Goal: Task Accomplishment & Management: Manage account settings

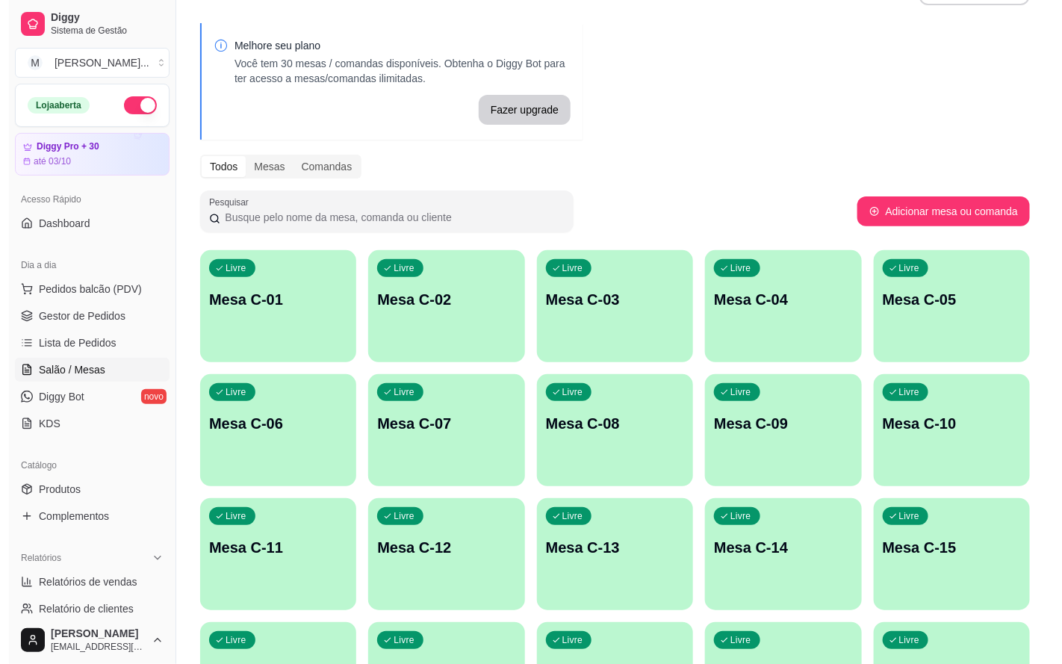
scroll to position [421, 0]
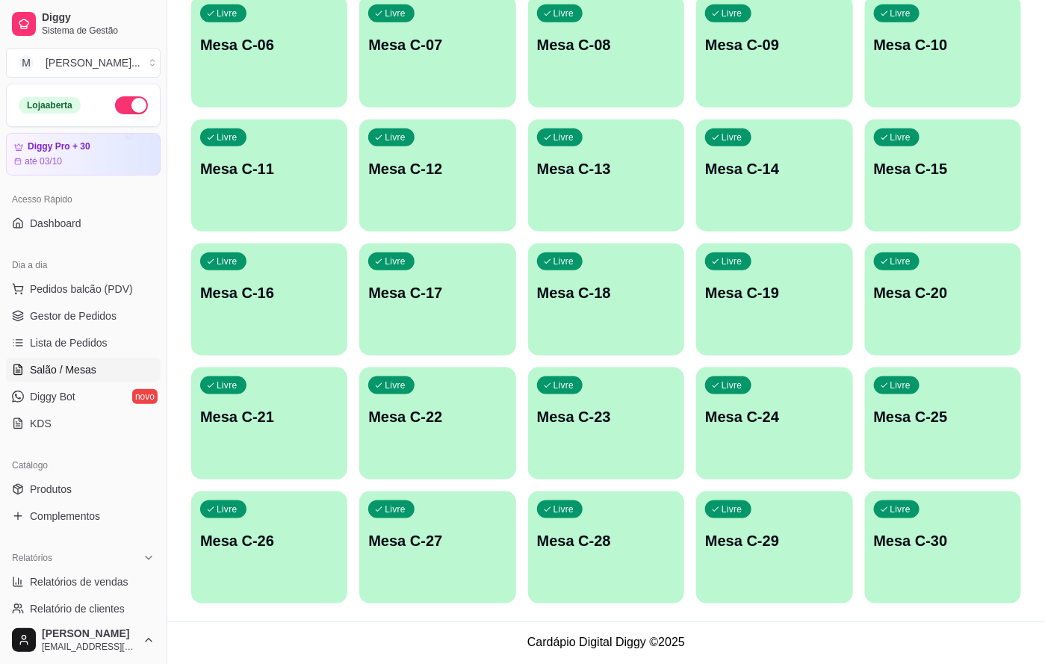
click at [912, 329] on div "Livre Mesa C-20" at bounding box center [943, 290] width 156 height 94
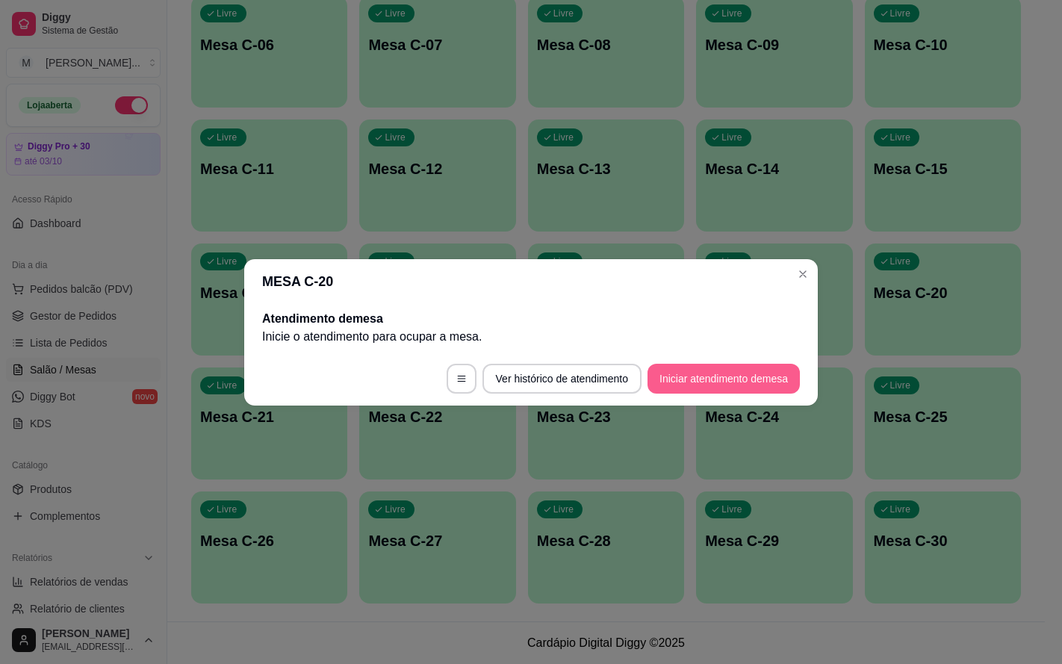
click at [741, 386] on button "Iniciar atendimento de mesa" at bounding box center [723, 379] width 152 height 30
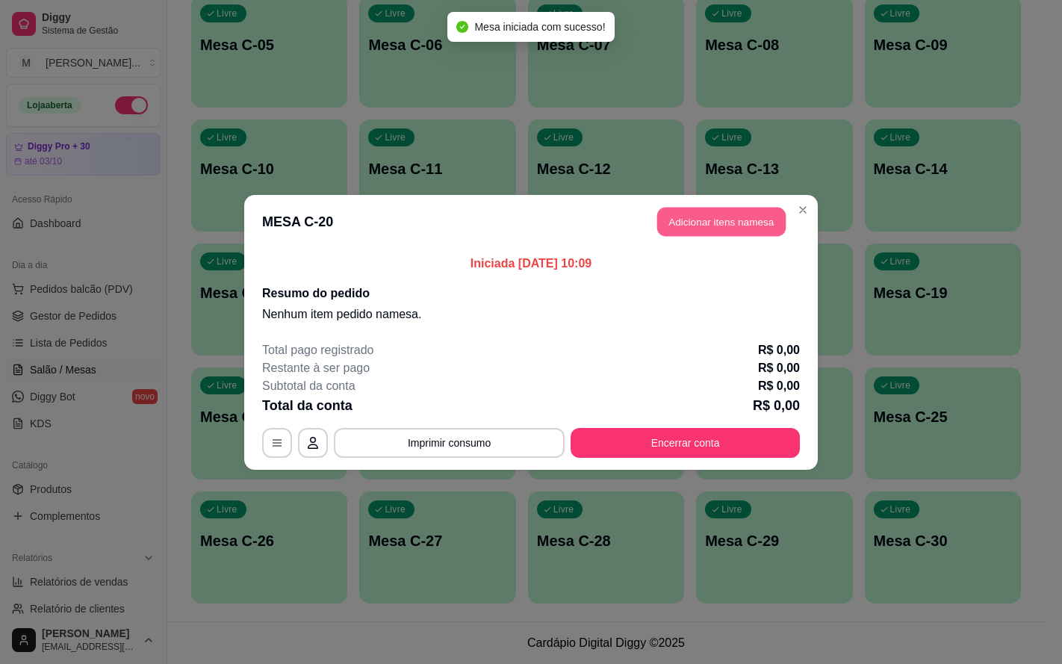
click at [715, 209] on button "Adicionar itens na mesa" at bounding box center [721, 221] width 128 height 29
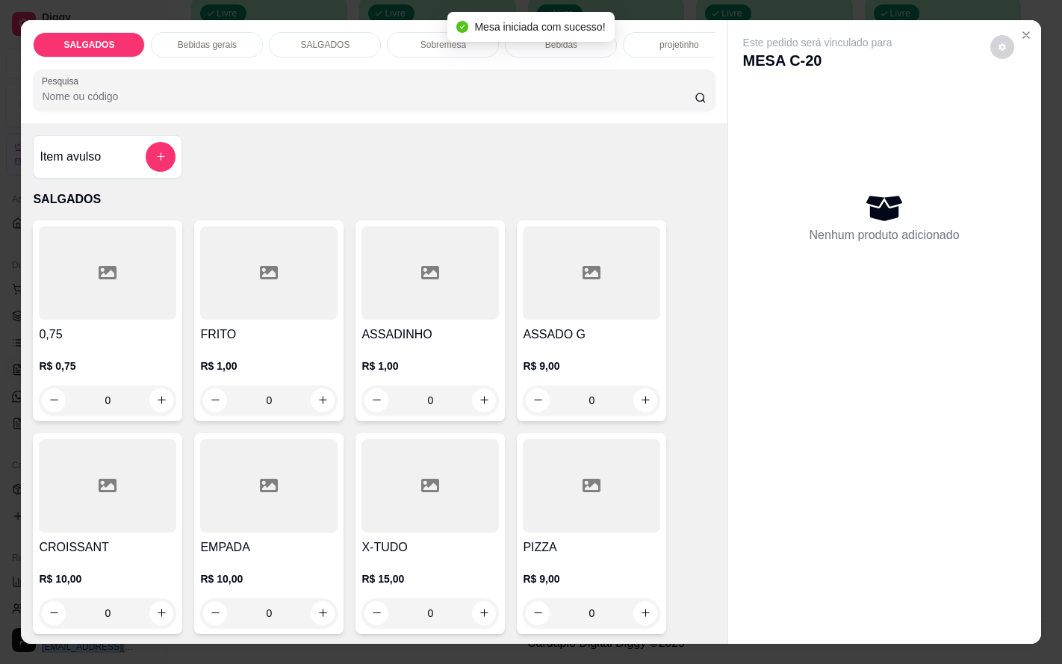
scroll to position [336, 0]
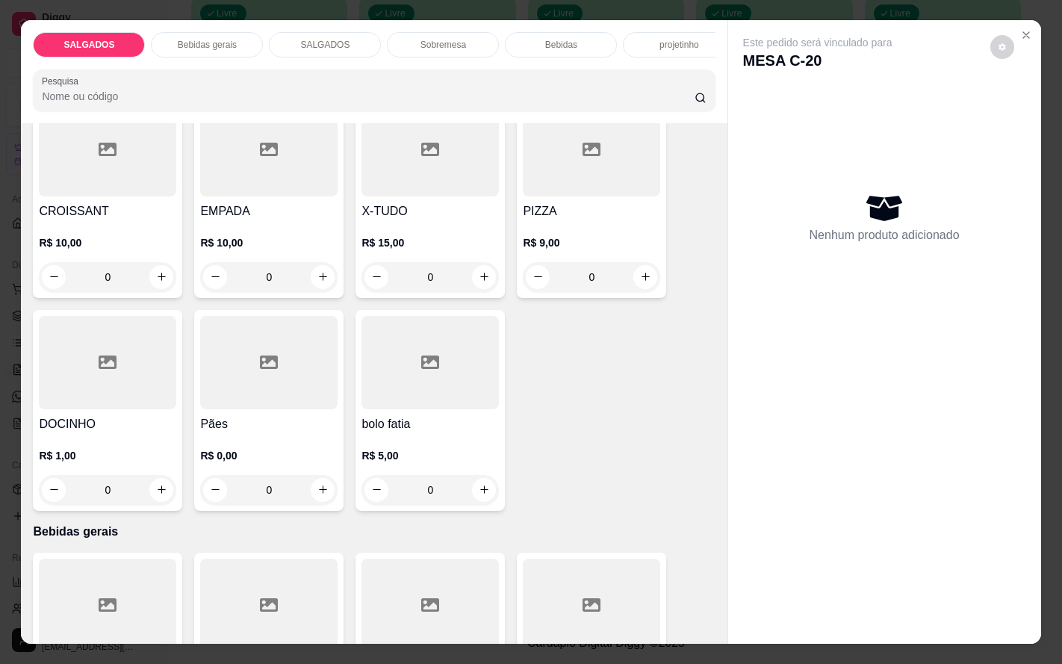
click at [632, 214] on h4 "PIZZA" at bounding box center [591, 211] width 137 height 18
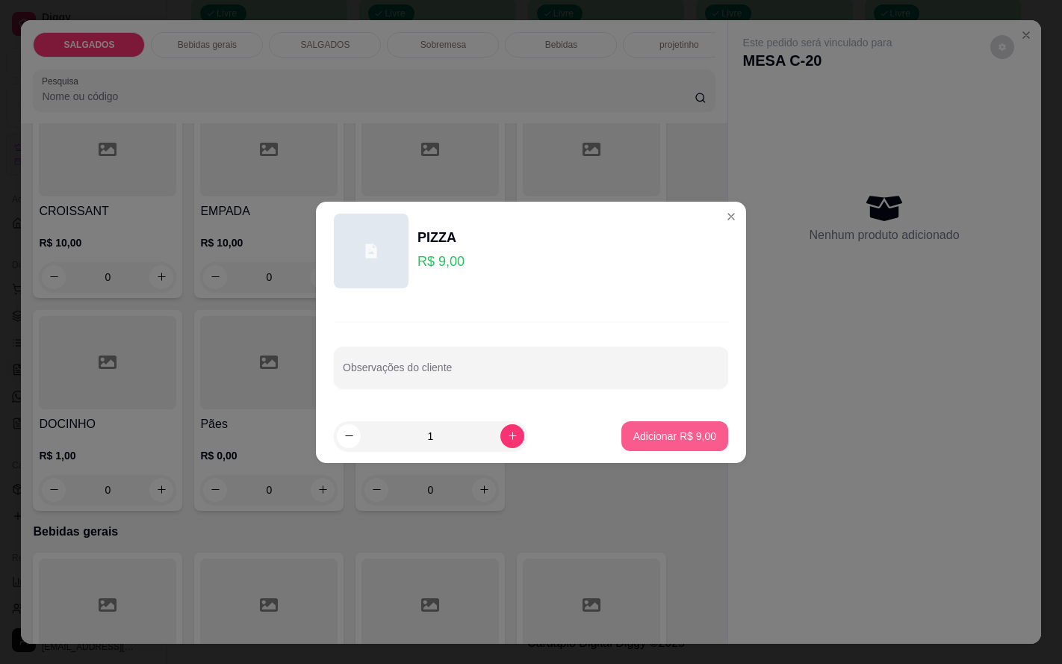
click at [662, 424] on button "Adicionar R$ 9,00" at bounding box center [674, 436] width 107 height 30
type input "1"
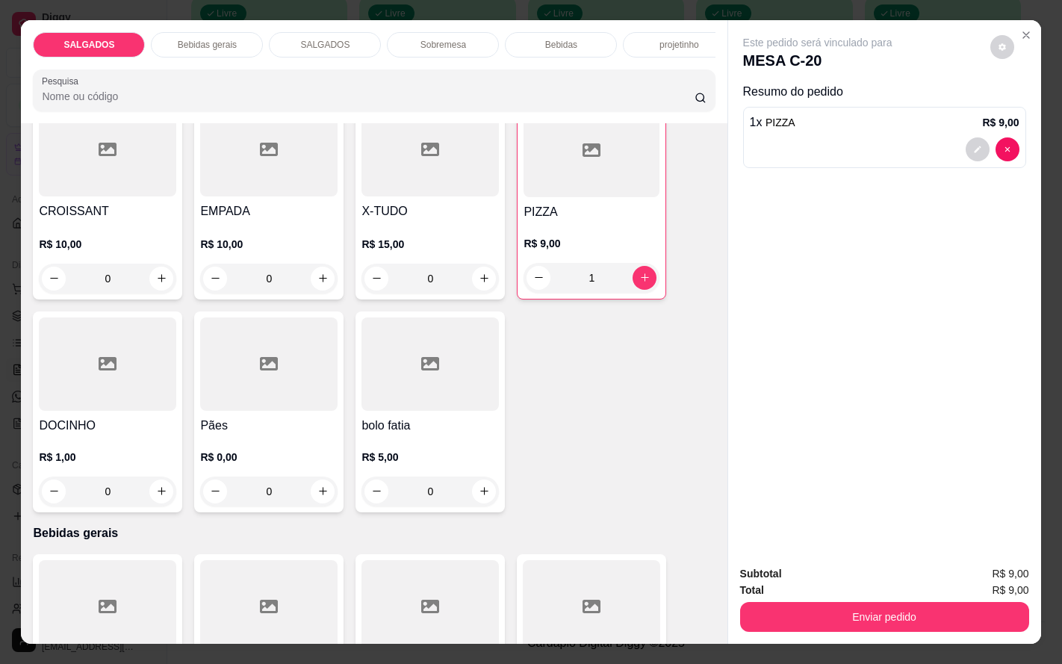
scroll to position [224, 0]
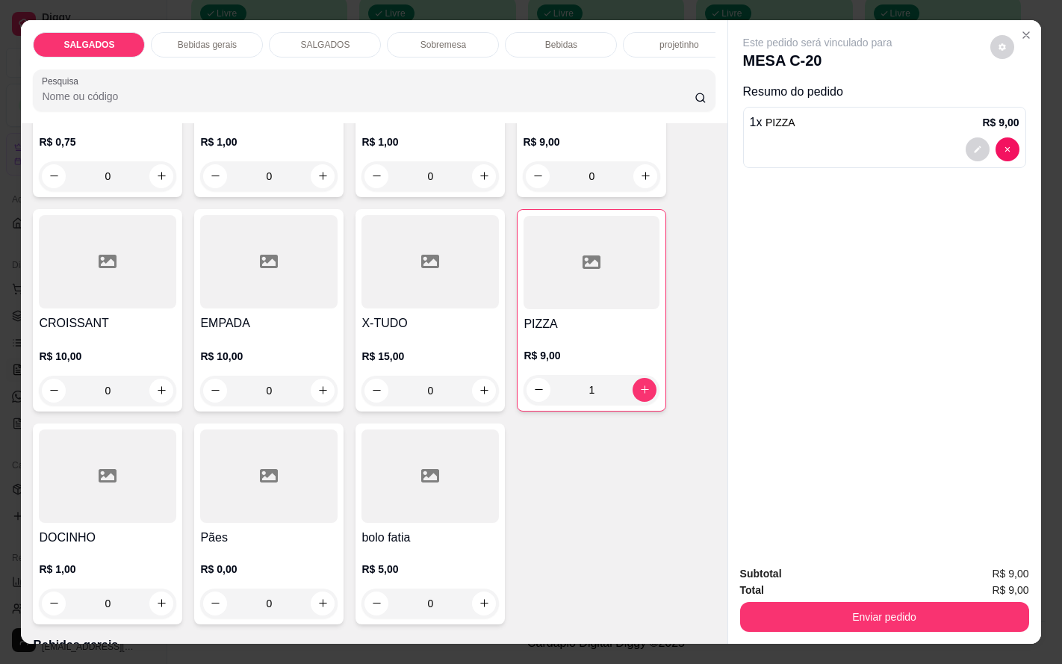
click at [188, 20] on div "SALGADOS Bebidas gerais SALGADOS Sobremesa Bebidas projetinho Pesquisa" at bounding box center [374, 71] width 706 height 103
click at [190, 20] on div "SALGADOS Bebidas gerais SALGADOS Sobremesa Bebidas projetinho Pesquisa" at bounding box center [374, 71] width 706 height 103
click at [204, 39] on p "Bebidas gerais" at bounding box center [207, 45] width 59 height 12
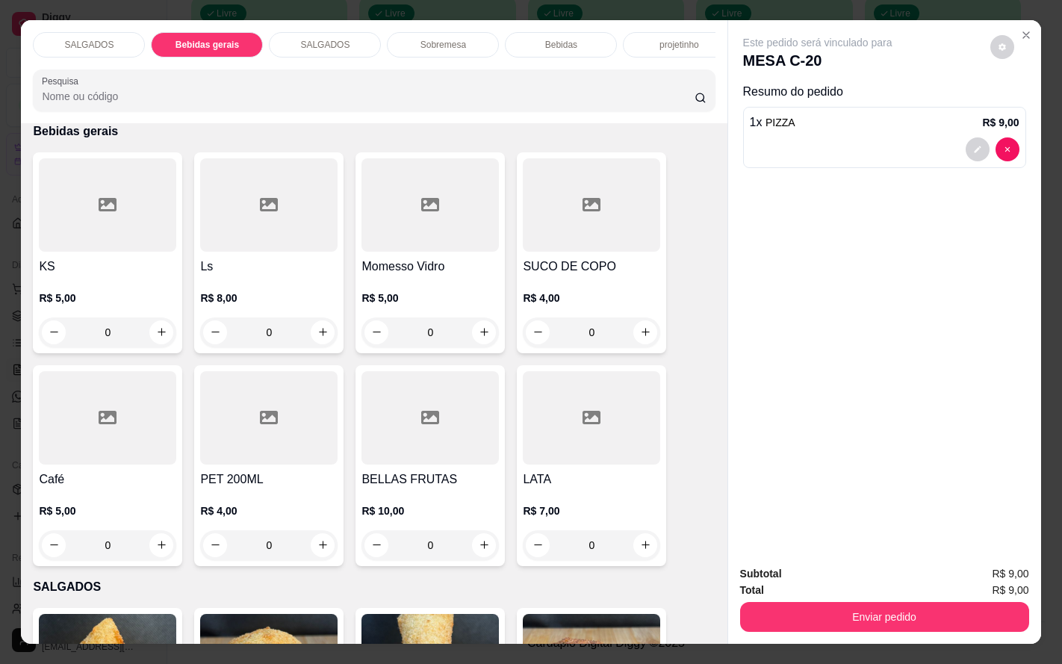
scroll to position [36, 0]
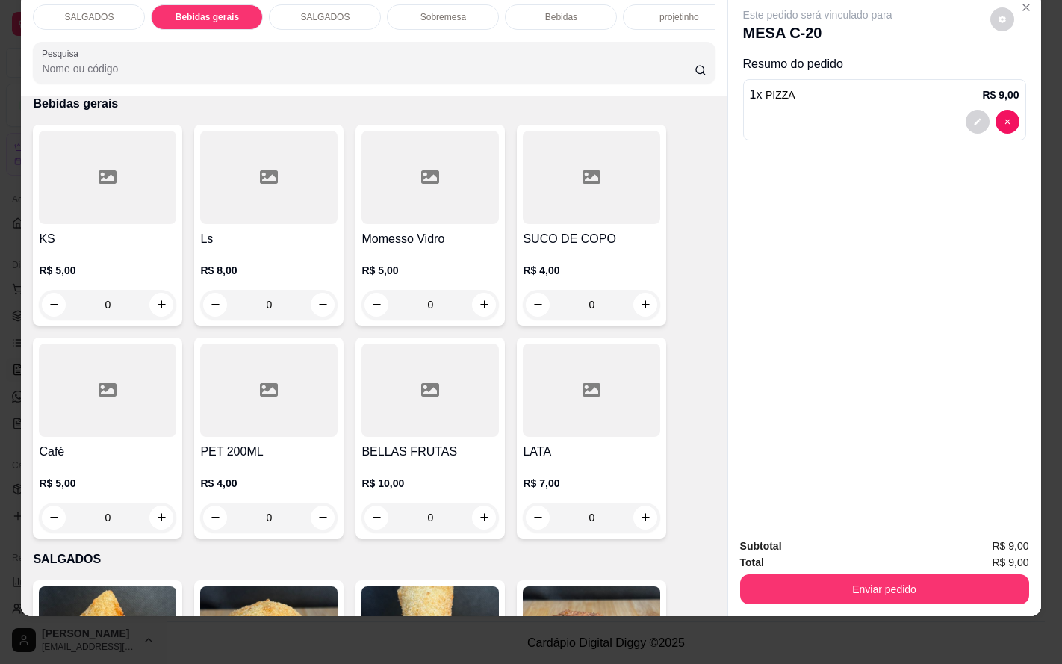
click at [274, 211] on div at bounding box center [268, 177] width 137 height 93
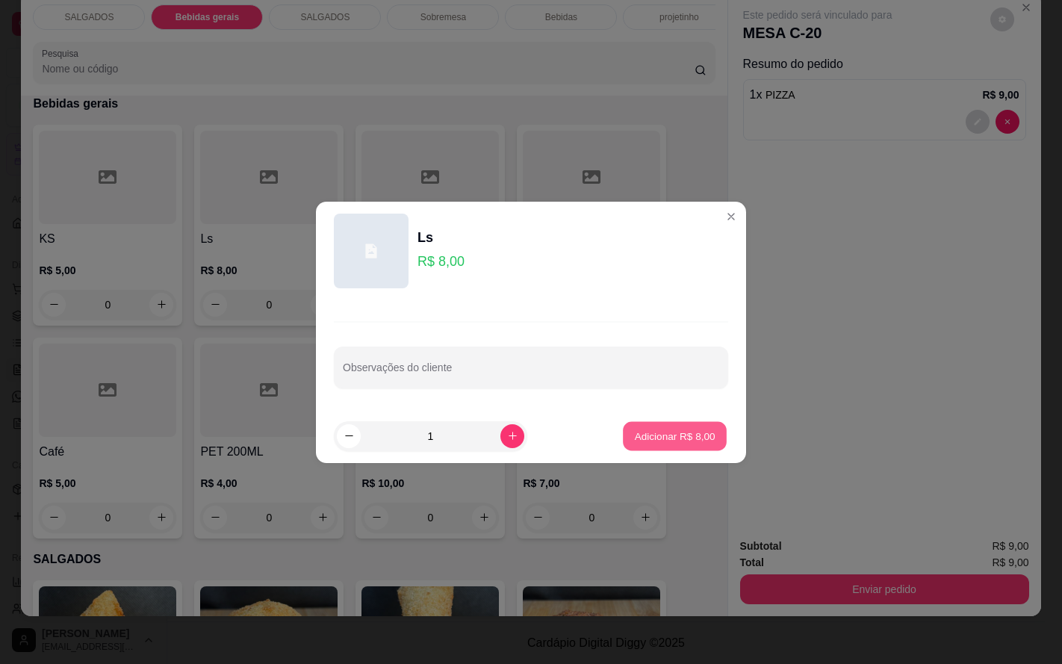
click at [659, 449] on button "Adicionar R$ 8,00" at bounding box center [675, 435] width 104 height 29
type input "1"
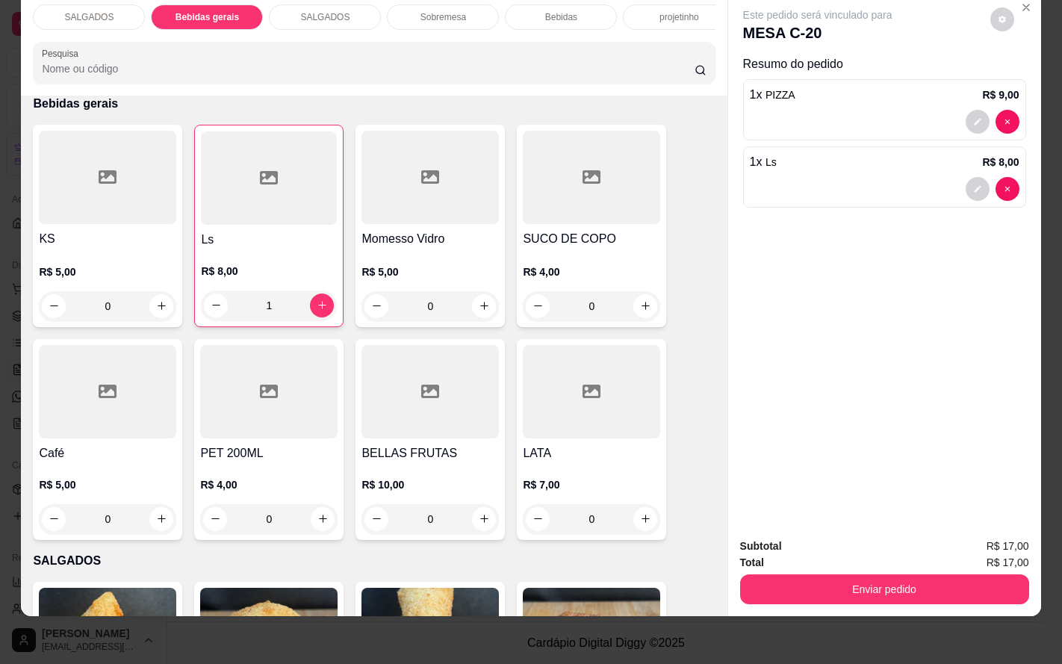
click at [117, 7] on div "SALGADOS" at bounding box center [89, 16] width 112 height 25
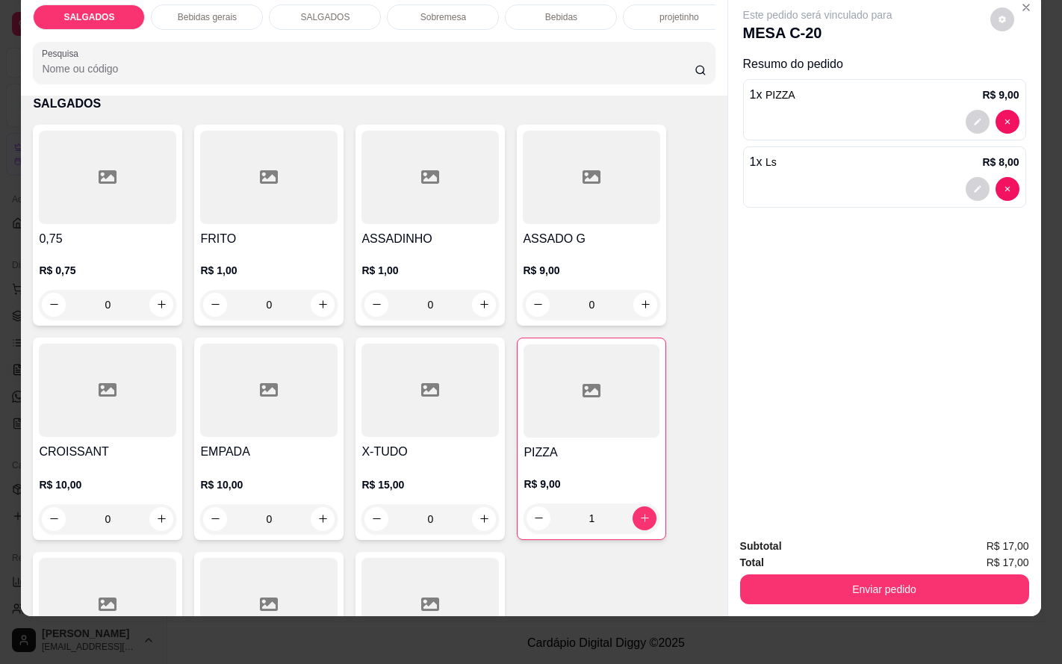
scroll to position [180, 0]
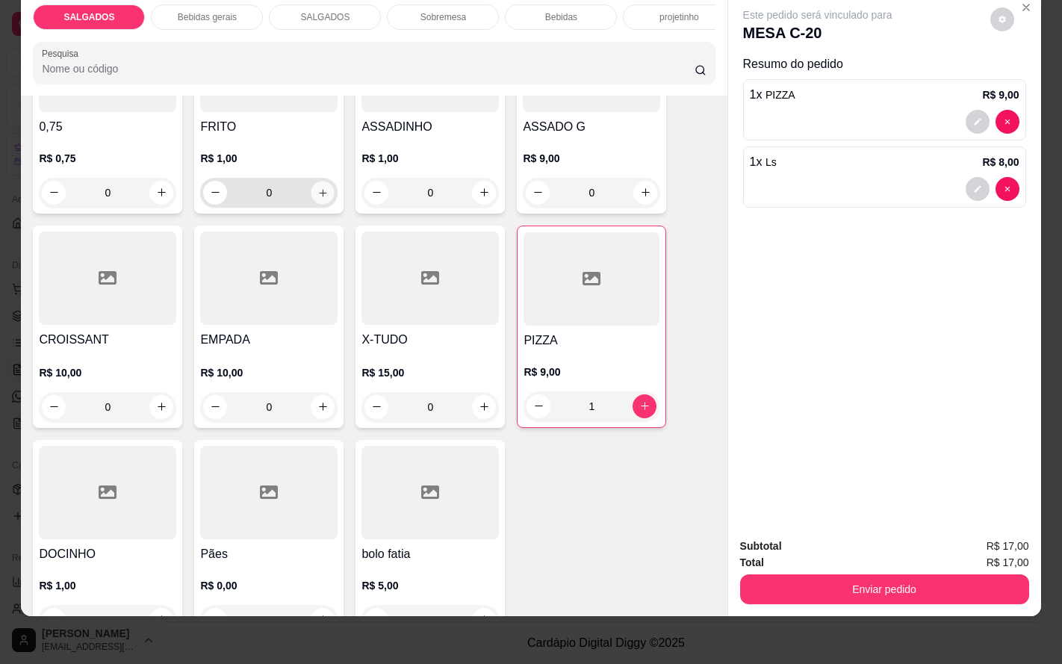
click at [317, 191] on icon "increase-product-quantity" at bounding box center [322, 192] width 11 height 11
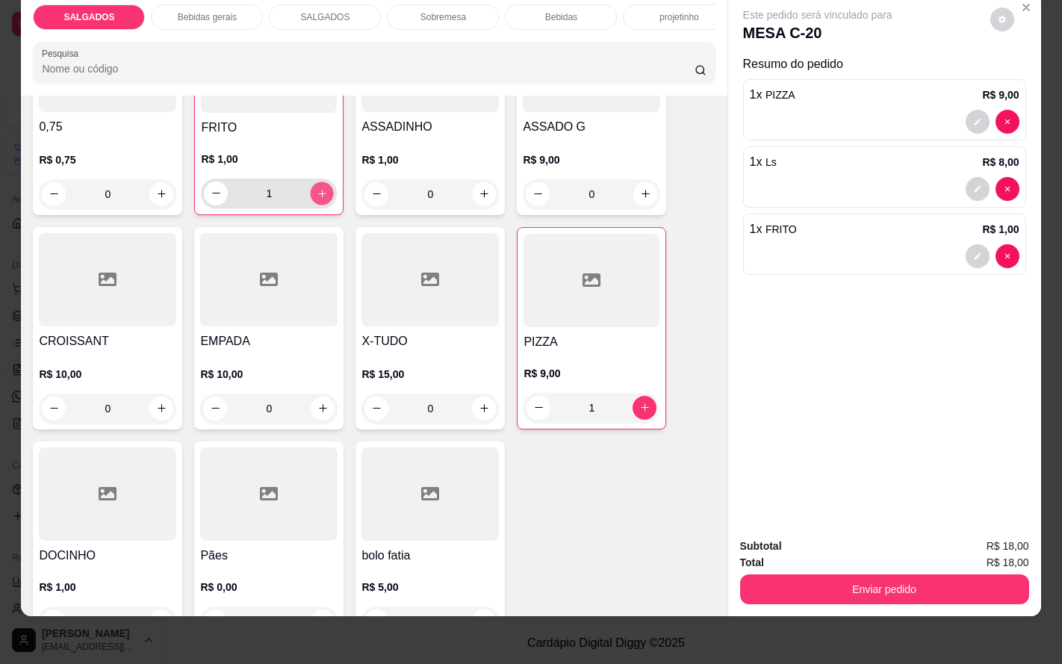
click at [317, 190] on icon "increase-product-quantity" at bounding box center [322, 192] width 11 height 11
click at [311, 190] on button "increase-product-quantity" at bounding box center [322, 192] width 23 height 23
type input "4"
drag, startPoint x: 757, startPoint y: 543, endPoint x: 753, endPoint y: 552, distance: 10.0
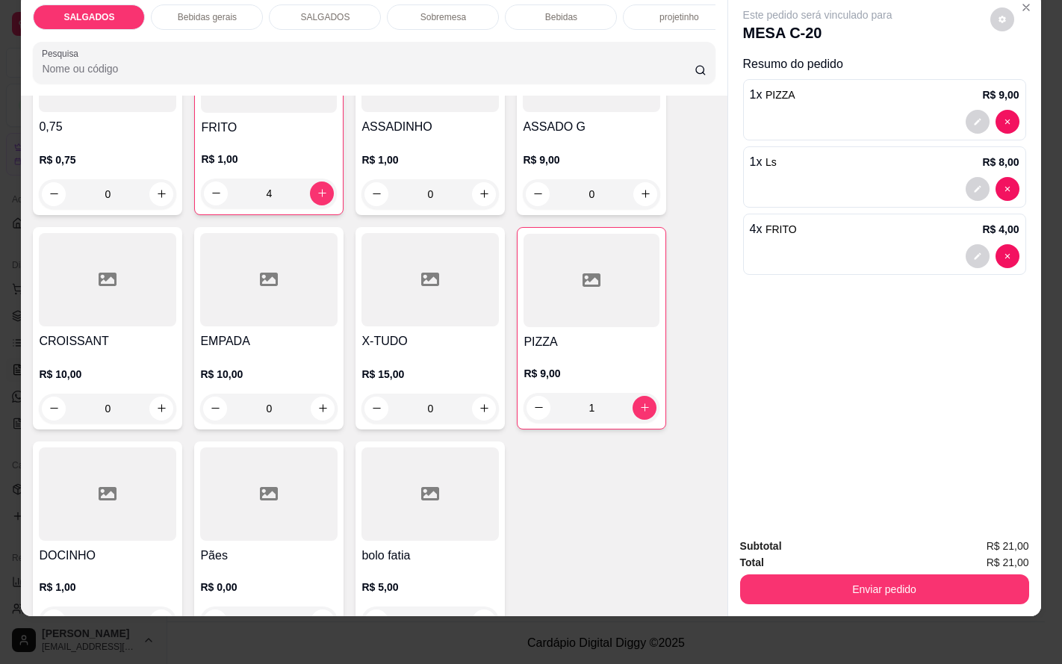
click at [758, 554] on div "Total R$ 21,00" at bounding box center [884, 562] width 289 height 16
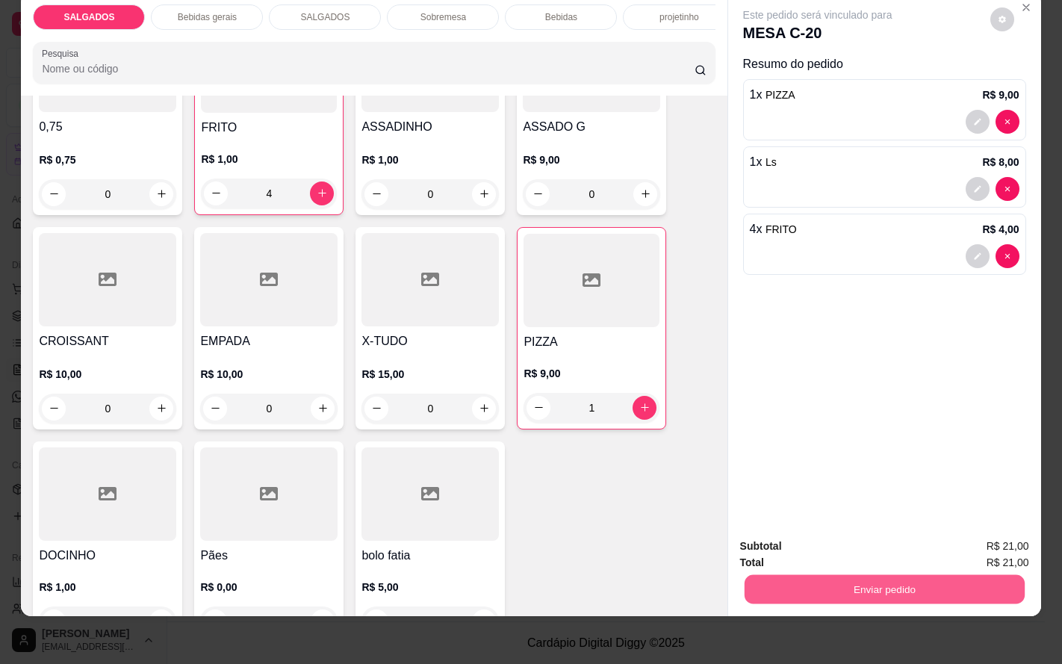
click at [753, 575] on button "Enviar pedido" at bounding box center [884, 589] width 280 height 29
click at [758, 532] on button "Não registrar e enviar pedido" at bounding box center [831, 537] width 155 height 28
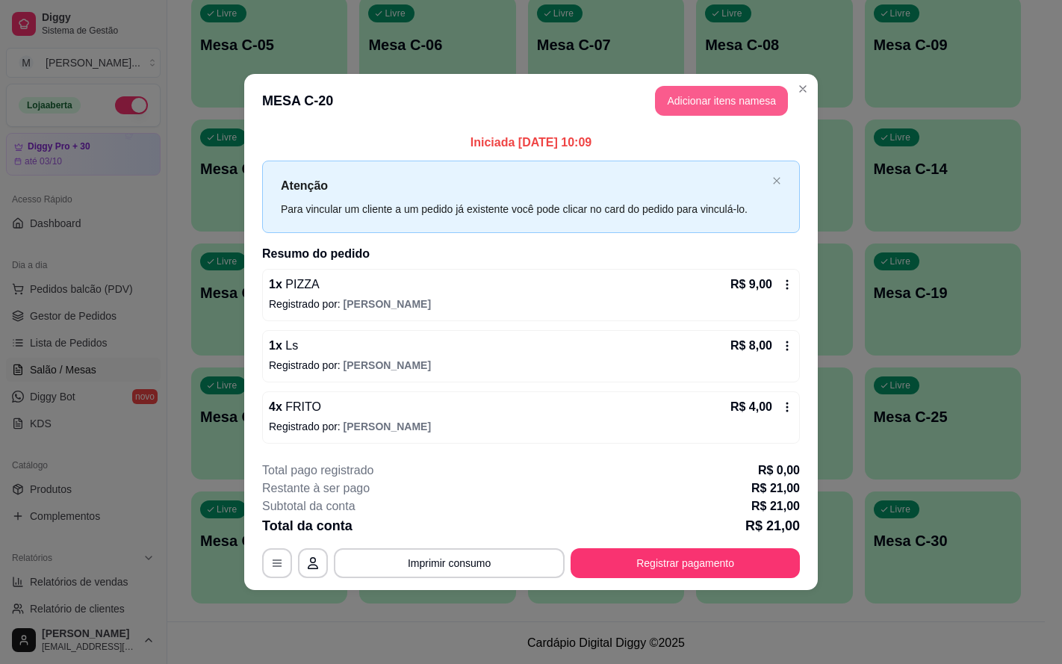
click at [694, 108] on button "Adicionar itens na mesa" at bounding box center [721, 101] width 133 height 30
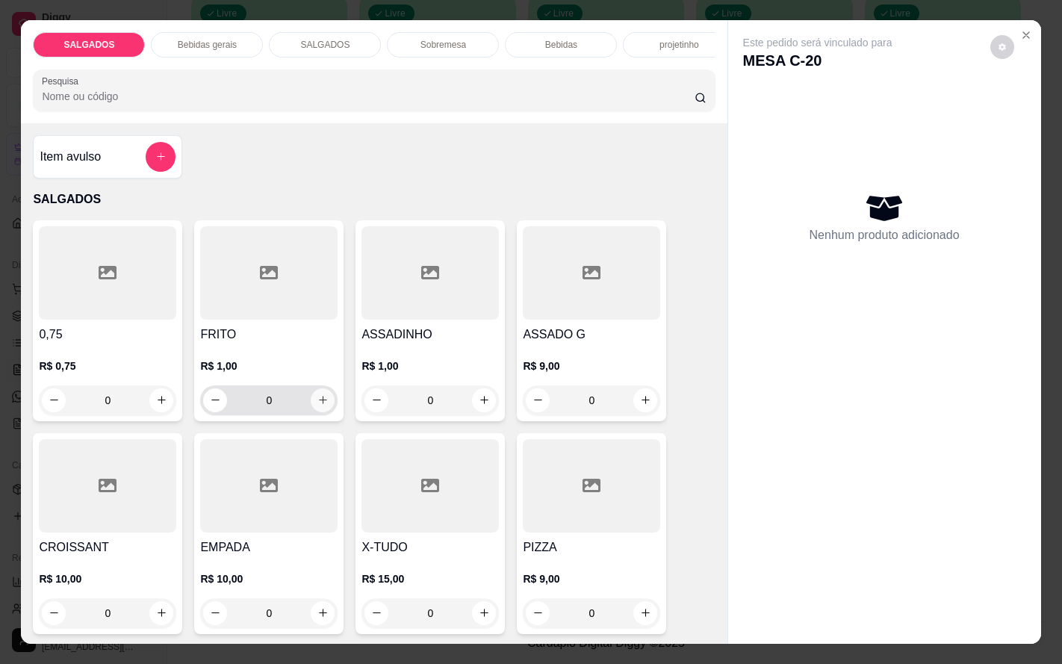
click at [317, 405] on icon "increase-product-quantity" at bounding box center [322, 399] width 11 height 11
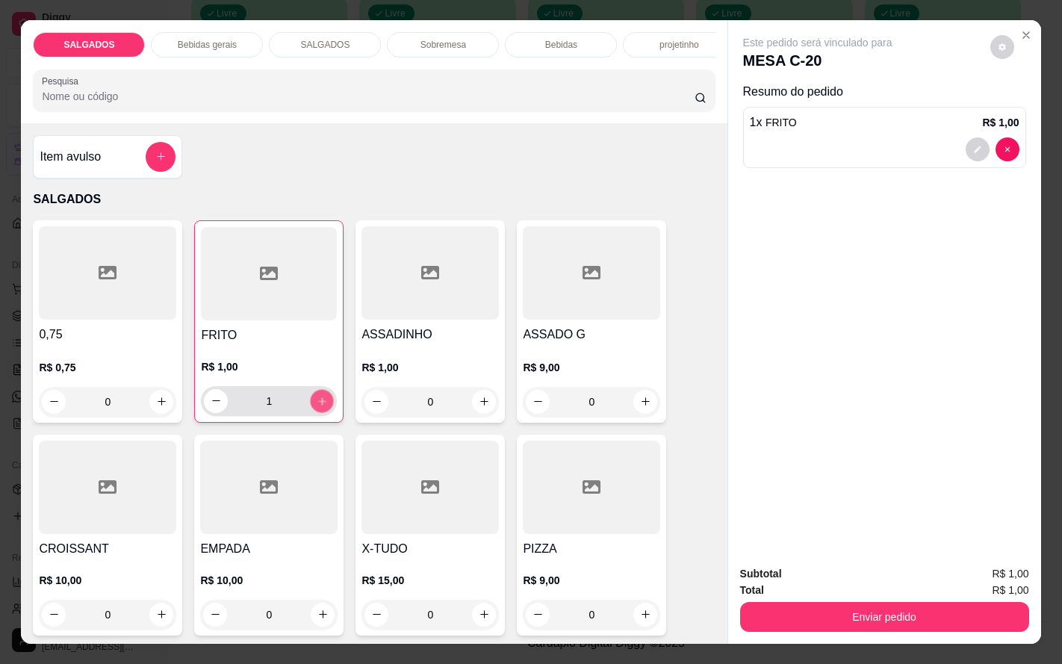
click at [317, 406] on icon "increase-product-quantity" at bounding box center [322, 400] width 11 height 11
type input "3"
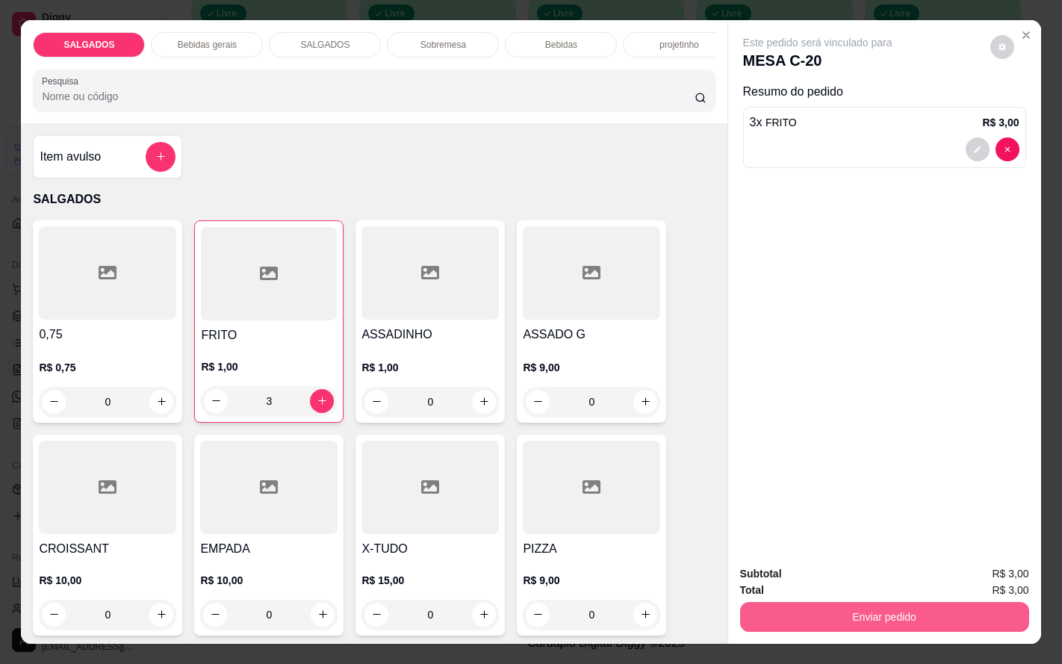
click at [787, 607] on button "Enviar pedido" at bounding box center [884, 617] width 289 height 30
click at [768, 564] on button "Não registrar e enviar pedido" at bounding box center [831, 573] width 155 height 28
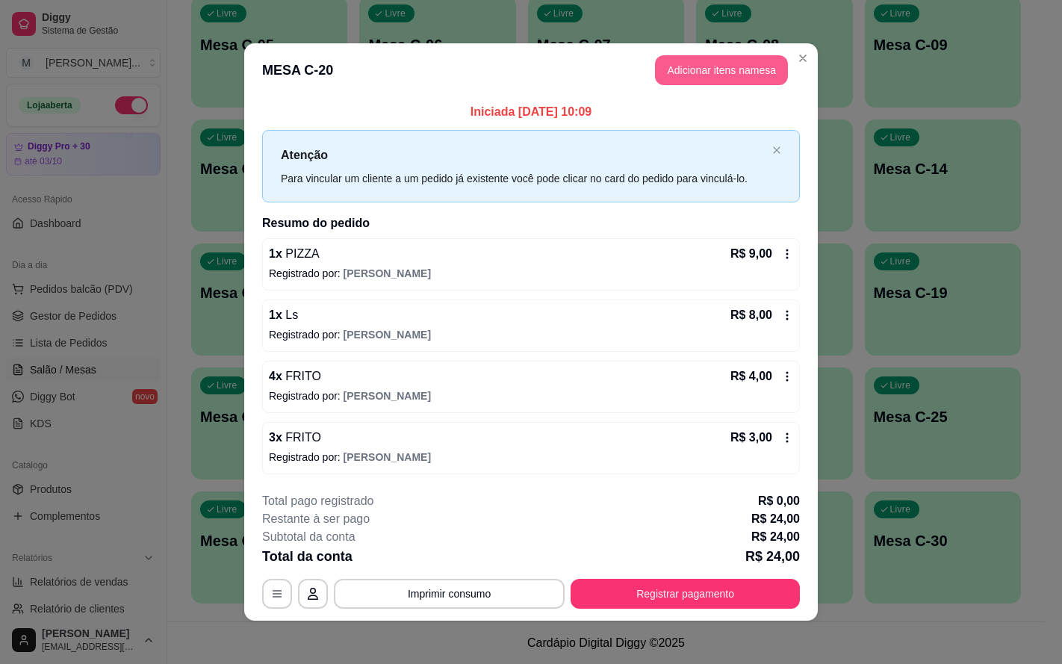
click at [708, 63] on button "Adicionar itens na mesa" at bounding box center [721, 70] width 133 height 30
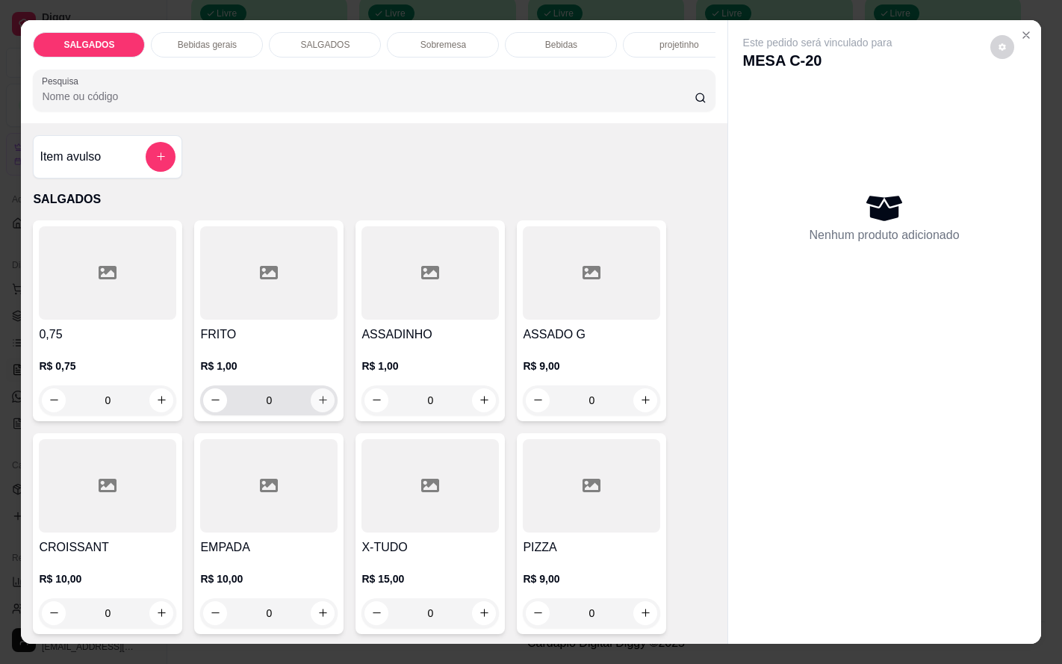
click at [311, 408] on button "increase-product-quantity" at bounding box center [323, 400] width 24 height 24
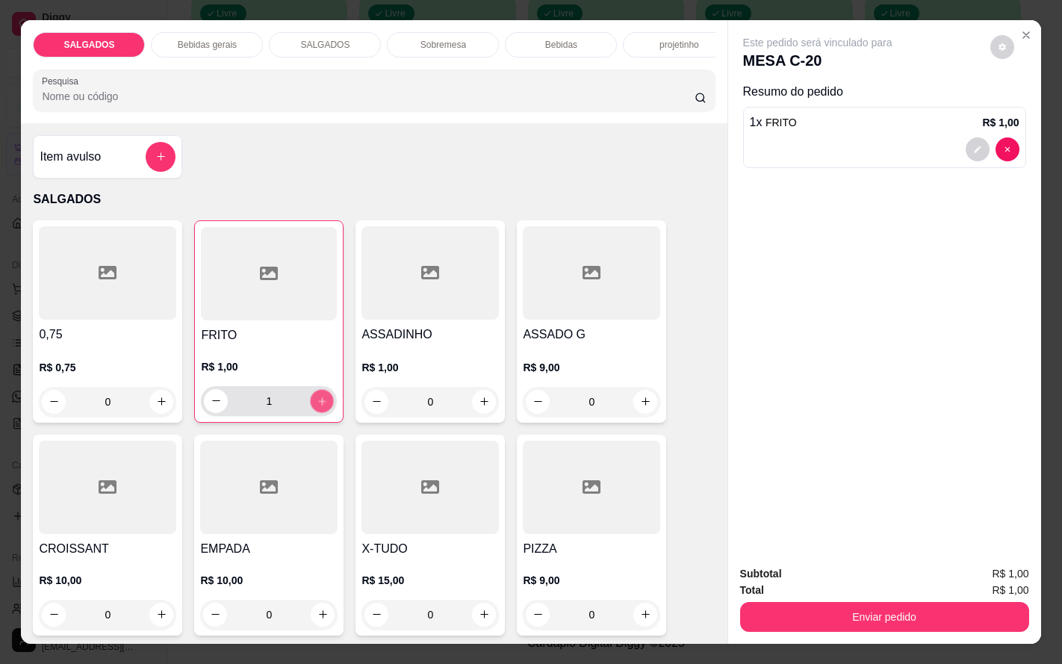
click at [311, 408] on button "increase-product-quantity" at bounding box center [322, 400] width 23 height 23
click at [310, 408] on button "increase-product-quantity" at bounding box center [322, 401] width 24 height 24
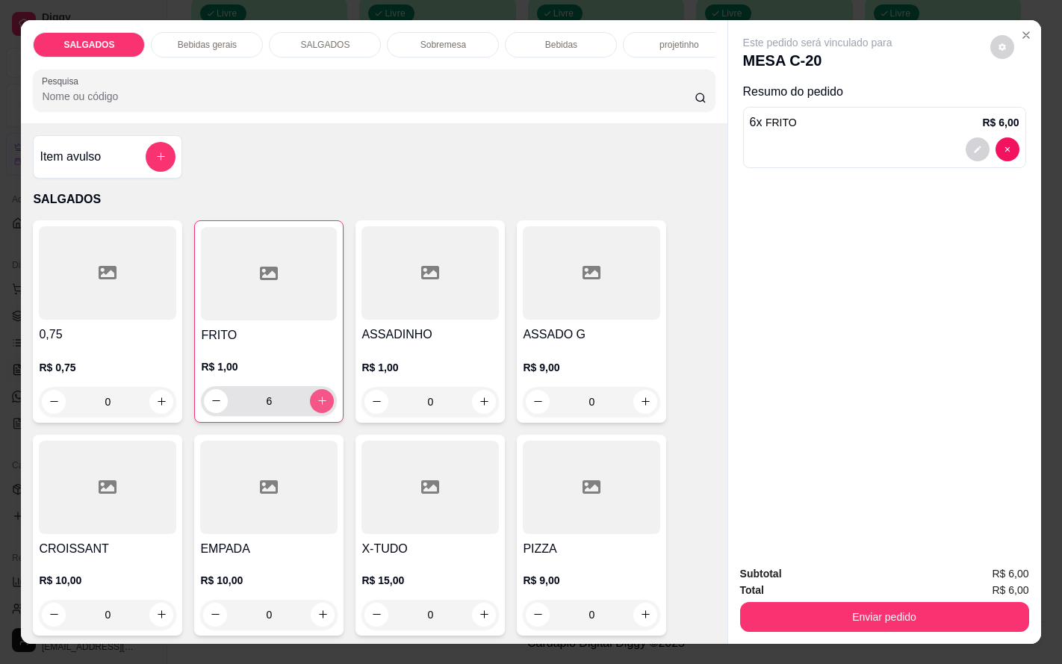
click at [310, 408] on button "increase-product-quantity" at bounding box center [322, 401] width 24 height 24
type input "7"
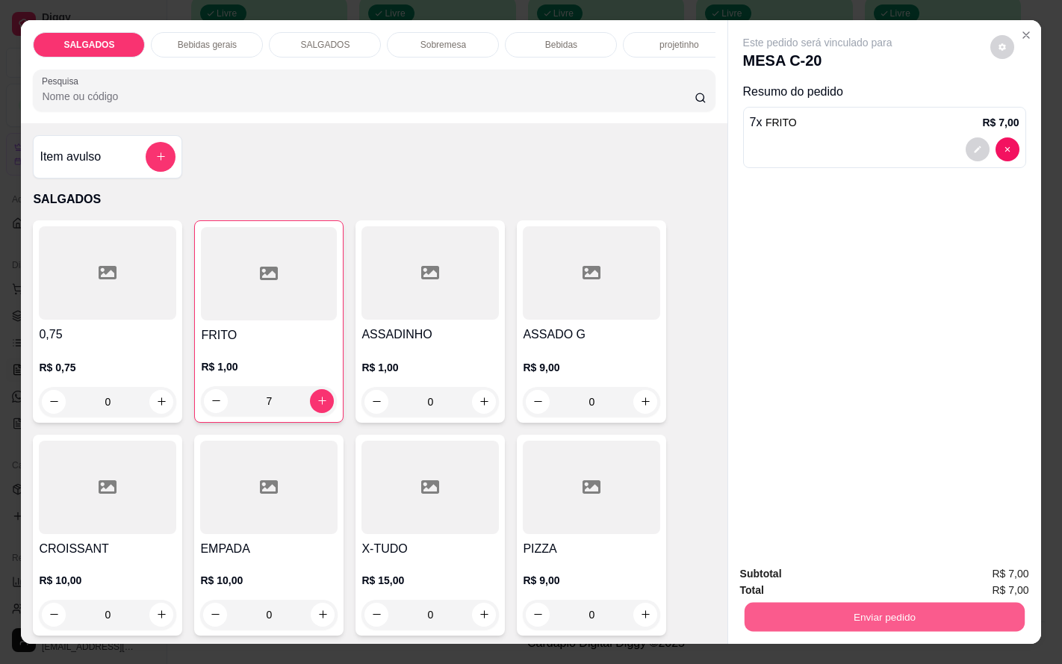
click at [833, 621] on button "Enviar pedido" at bounding box center [884, 617] width 280 height 29
click at [827, 579] on button "Não registrar e enviar pedido" at bounding box center [831, 573] width 155 height 28
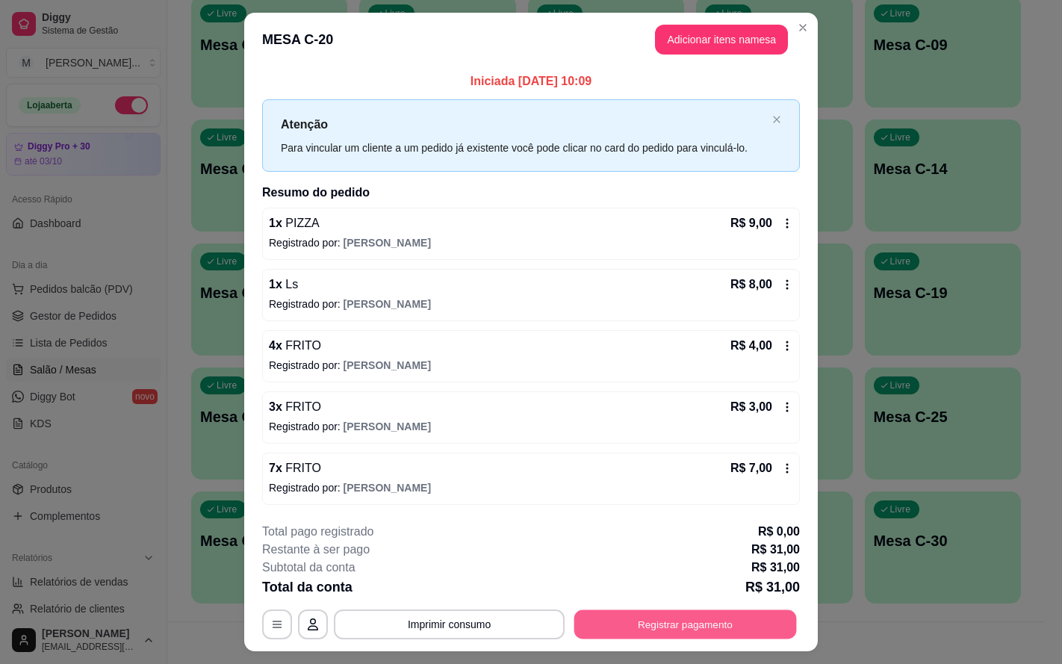
click at [583, 636] on button "Registrar pagamento" at bounding box center [685, 624] width 223 height 29
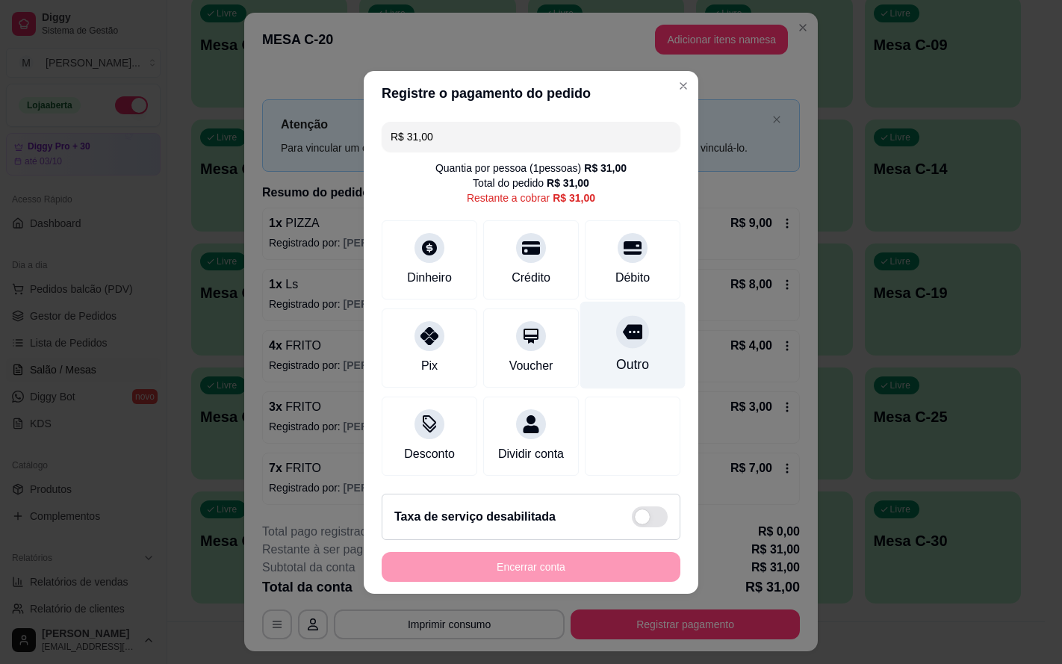
click at [617, 355] on div "Outro" at bounding box center [632, 364] width 33 height 19
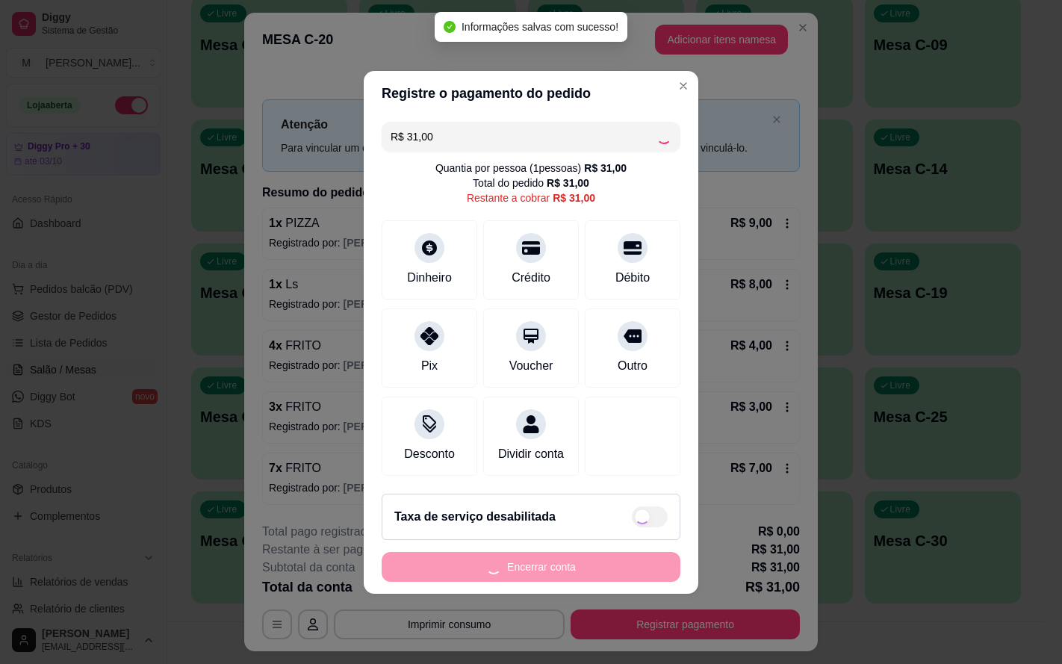
type input "R$ 0,00"
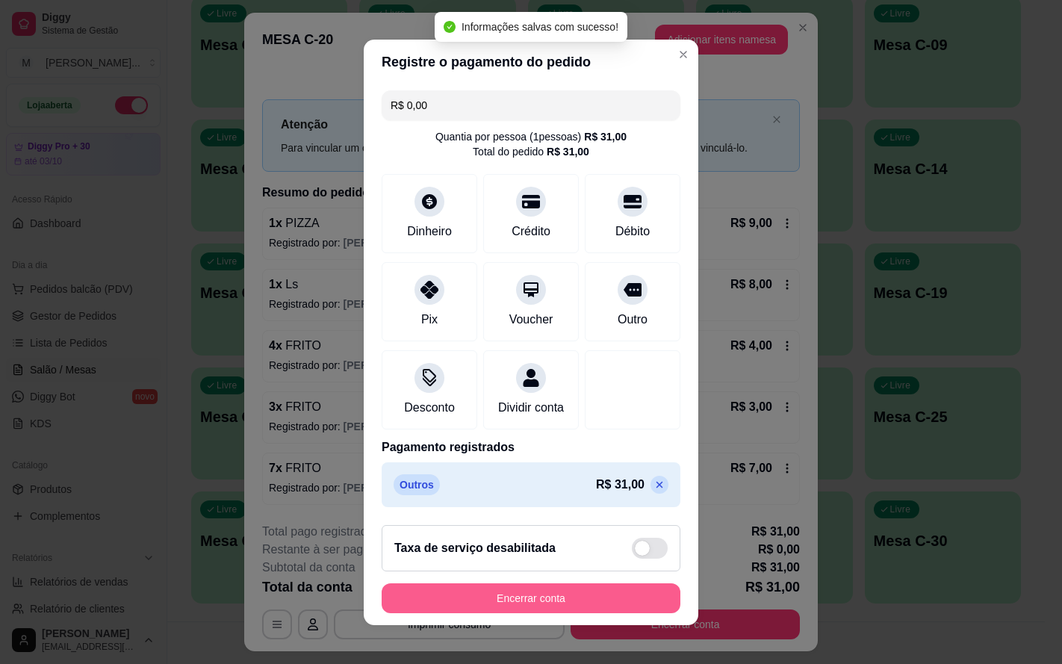
click at [553, 613] on button "Encerrar conta" at bounding box center [531, 598] width 299 height 30
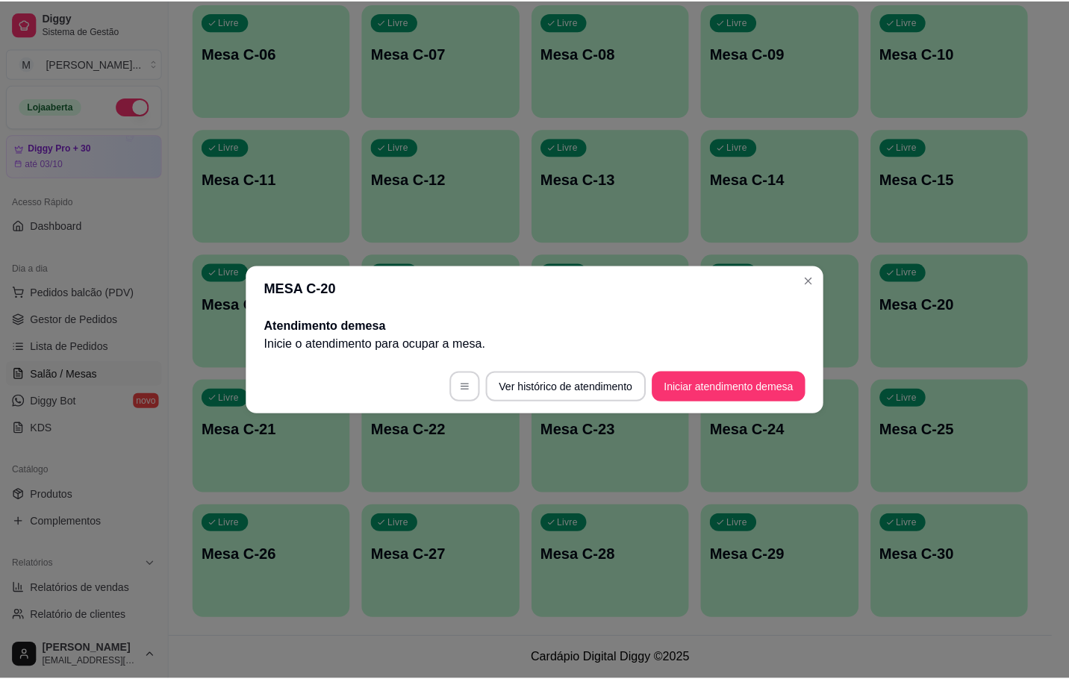
scroll to position [405, 0]
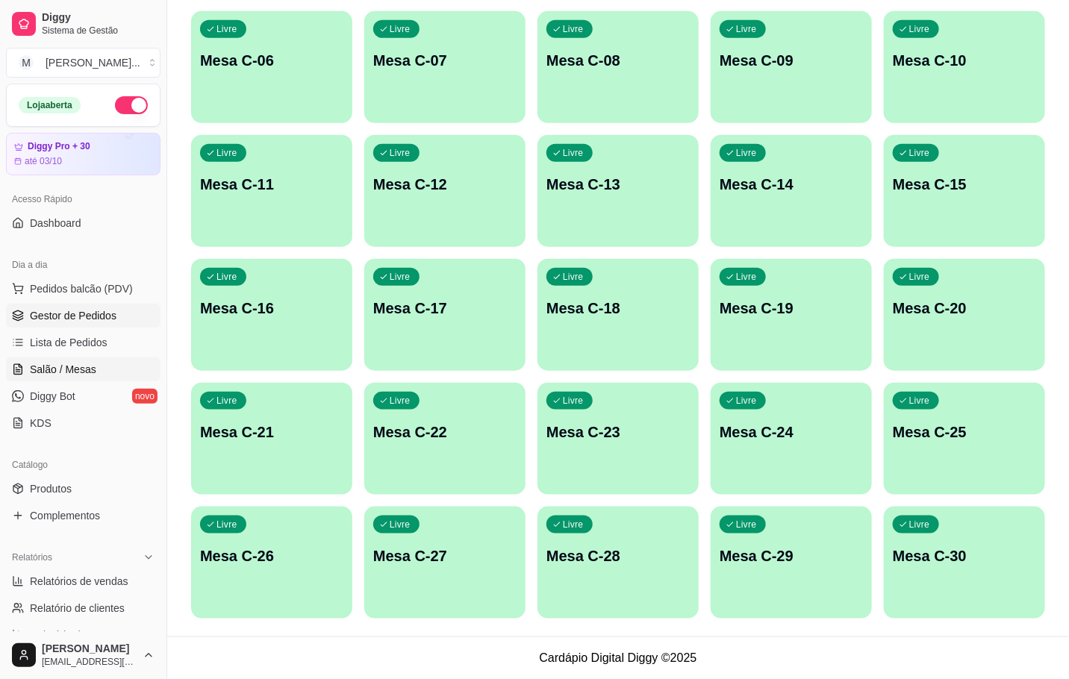
click at [30, 325] on link "Gestor de Pedidos" at bounding box center [83, 316] width 155 height 24
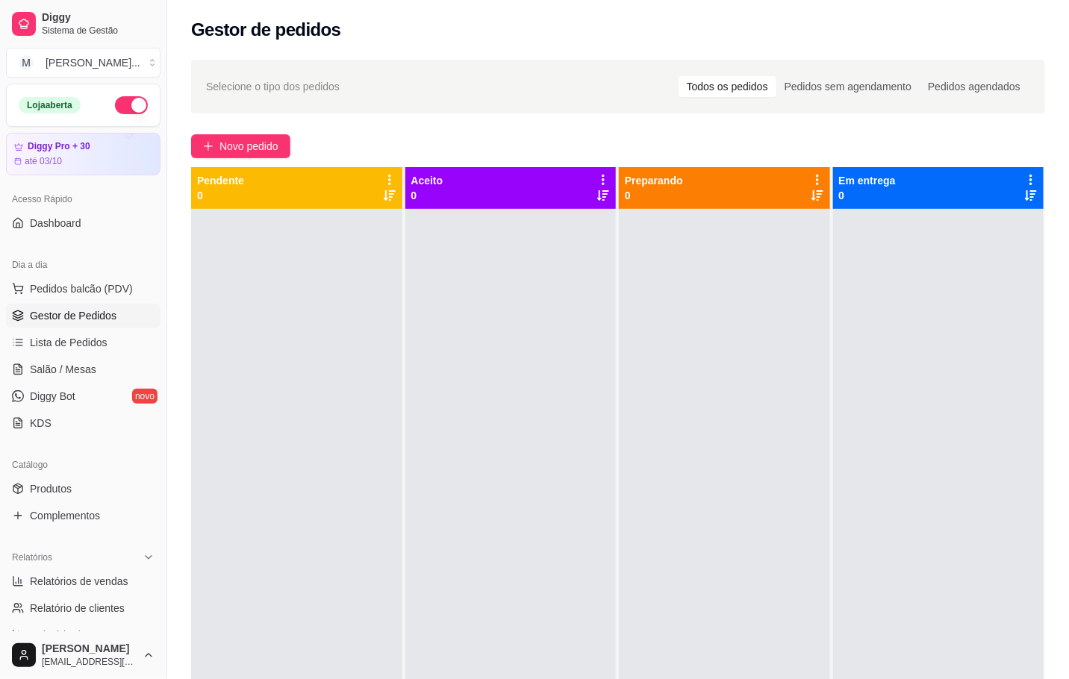
click at [379, 255] on div at bounding box center [296, 548] width 211 height 679
click at [60, 373] on span "Salão / Mesas" at bounding box center [63, 369] width 66 height 15
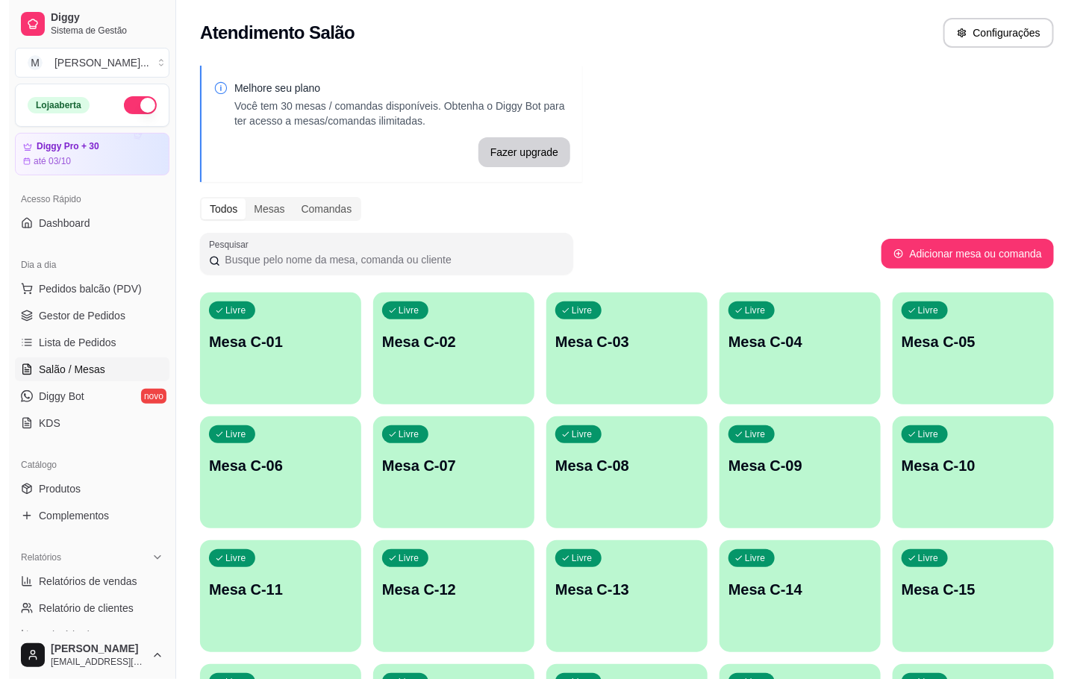
scroll to position [336, 0]
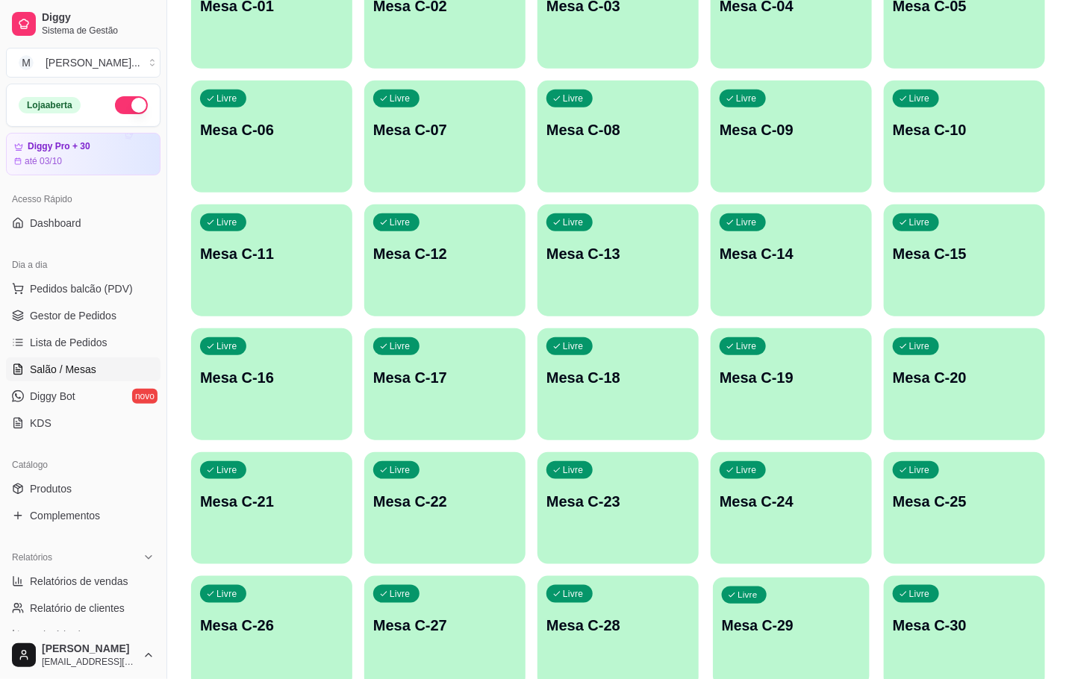
click at [775, 659] on div "Livre Mesa C-29" at bounding box center [791, 623] width 157 height 91
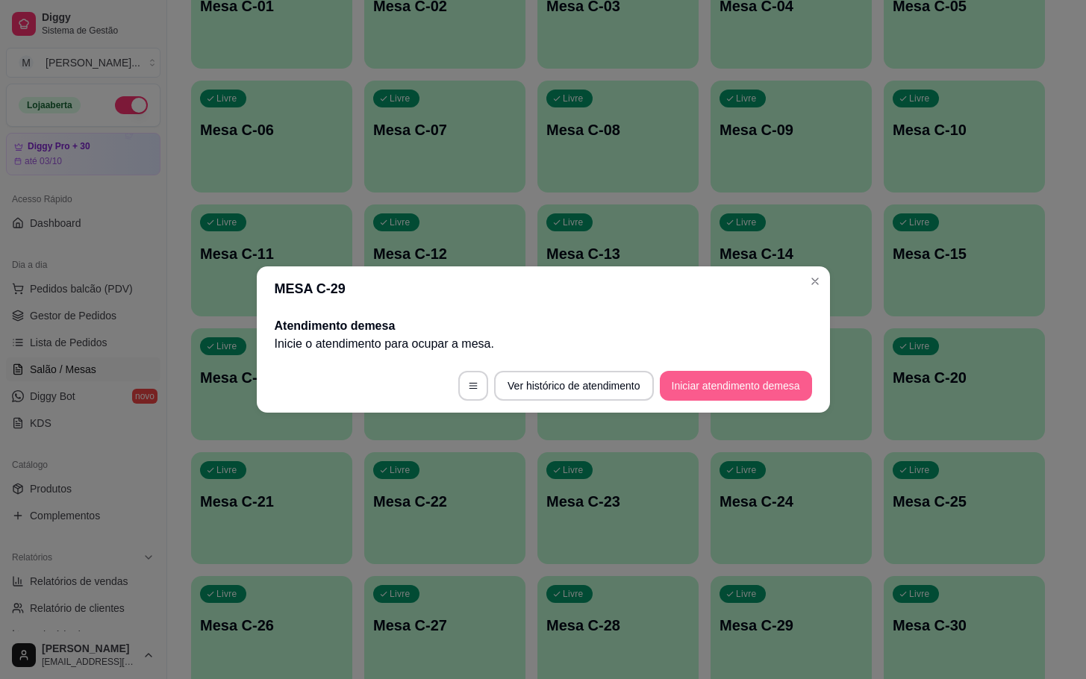
click at [740, 395] on button "Iniciar atendimento de mesa" at bounding box center [736, 386] width 152 height 30
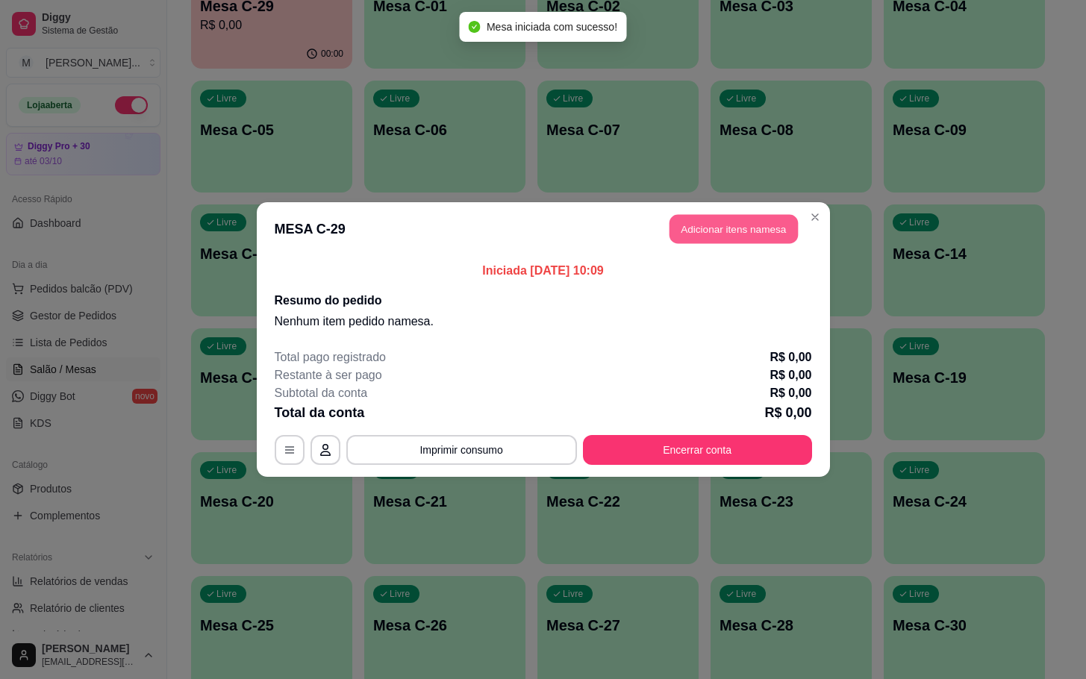
click at [748, 242] on button "Adicionar itens na mesa" at bounding box center [734, 229] width 128 height 29
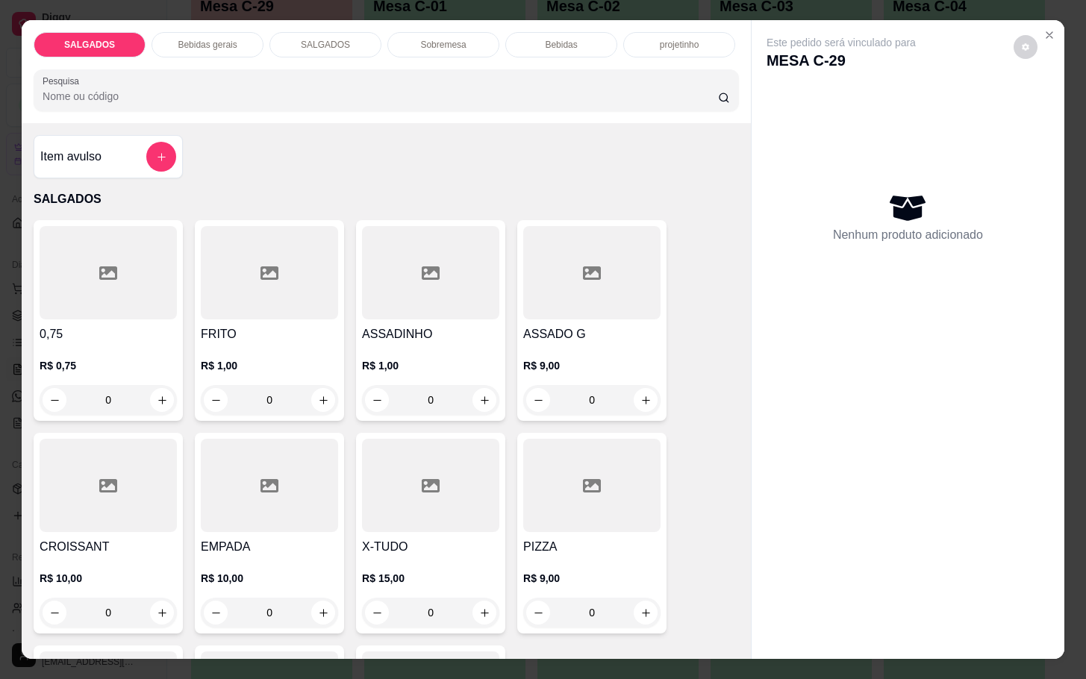
drag, startPoint x: 284, startPoint y: 397, endPoint x: 152, endPoint y: 419, distance: 133.9
click at [152, 419] on div "0,75 R$ 0,75 0 FRITO R$ 1,00 0 ASSADINHO R$ 1,00 0 ASSADO G R$ 9,00 0 CROISSANT…" at bounding box center [387, 533] width 706 height 626
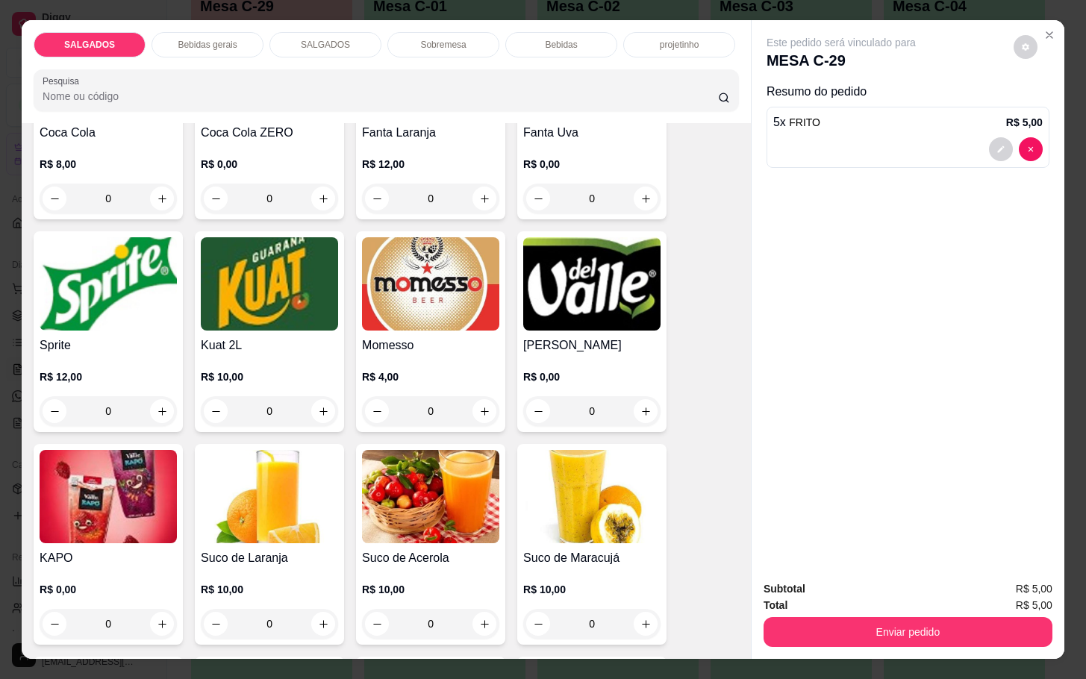
scroll to position [3136, 0]
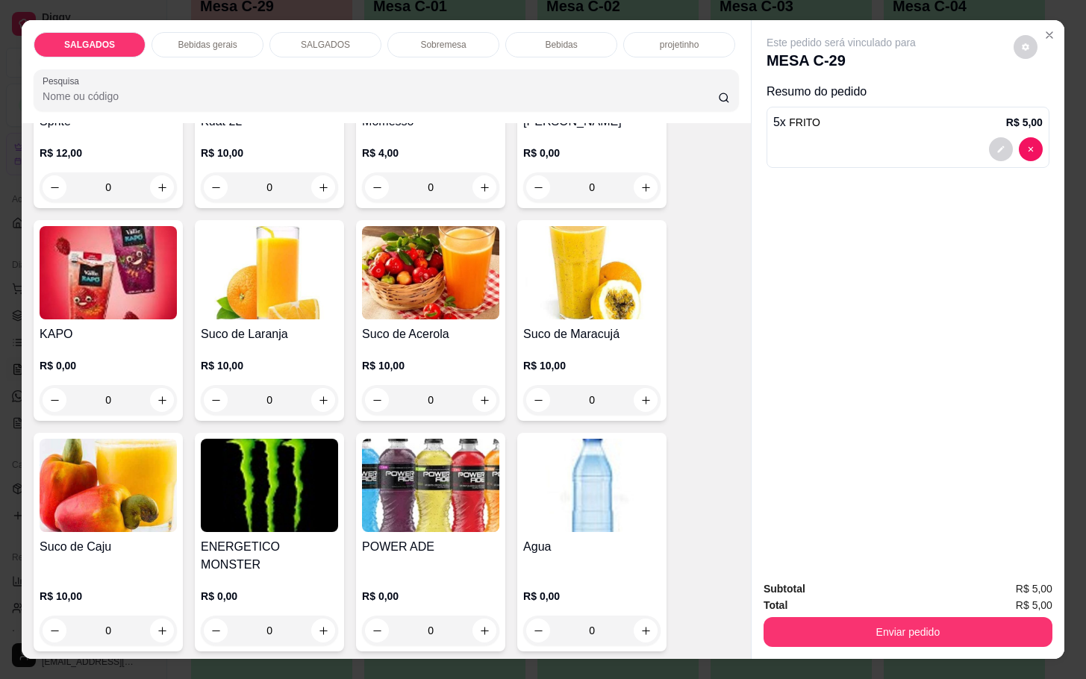
type input "5"
click at [564, 493] on img at bounding box center [591, 485] width 137 height 93
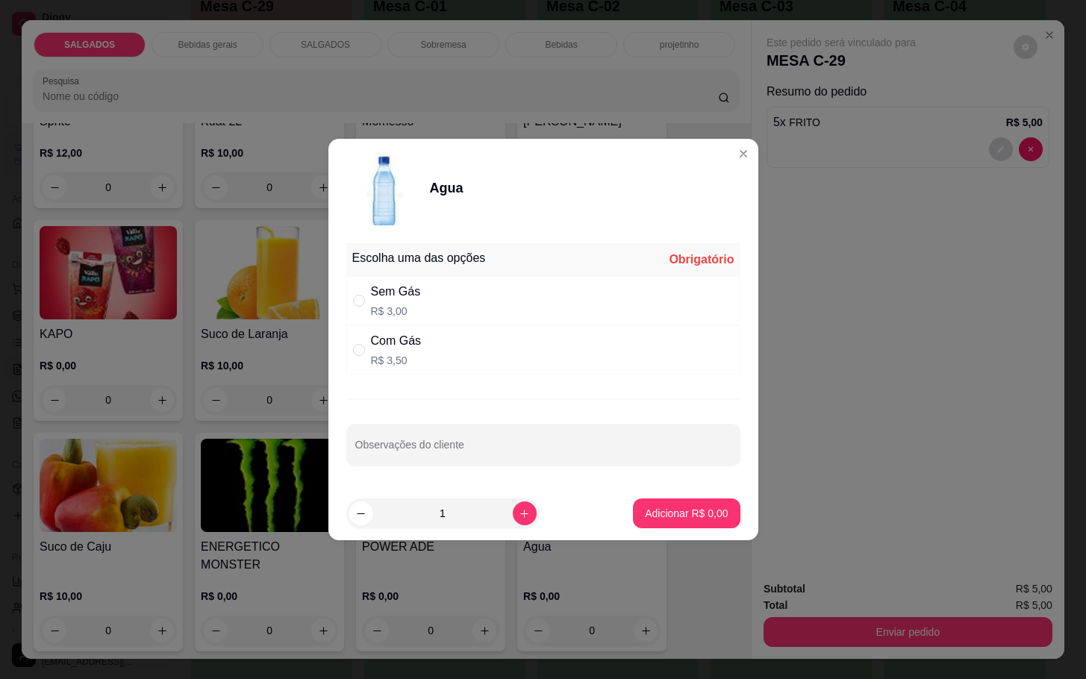
click at [486, 343] on div "Com Gás R$ 3,50" at bounding box center [543, 350] width 394 height 49
radio input "true"
click at [633, 526] on div "Adicionar R$ 3,50" at bounding box center [686, 514] width 107 height 30
click at [681, 500] on button "Adicionar R$ 3,50" at bounding box center [687, 514] width 104 height 29
type input "1"
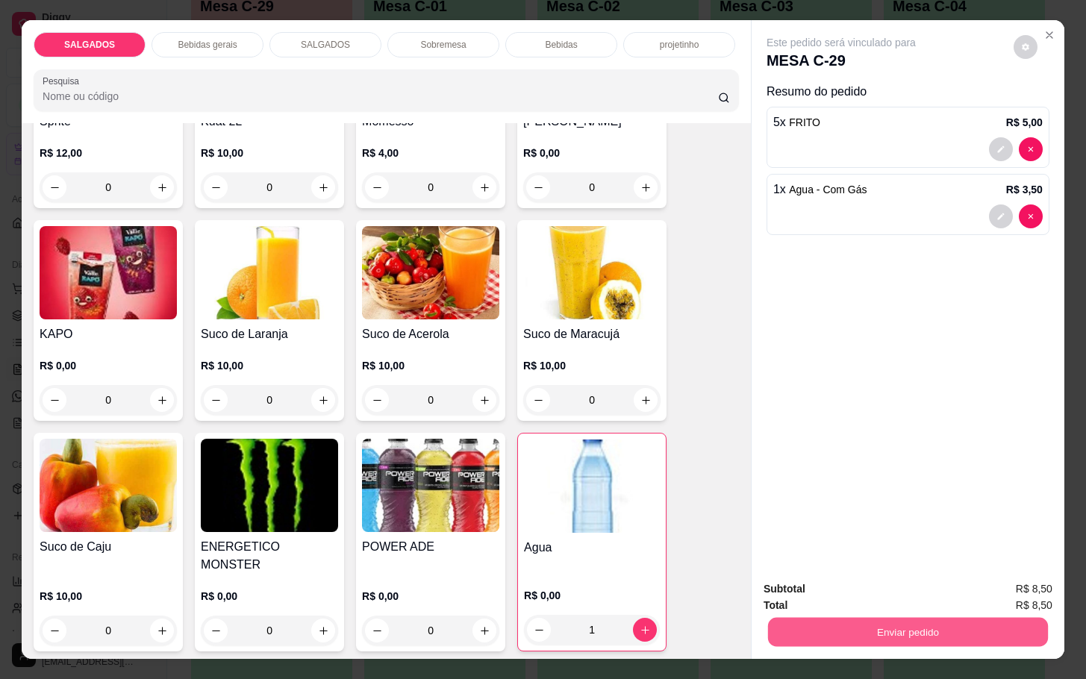
click at [907, 637] on button "Enviar pedido" at bounding box center [908, 631] width 280 height 29
click at [850, 582] on button "Não registrar e enviar pedido" at bounding box center [856, 587] width 155 height 28
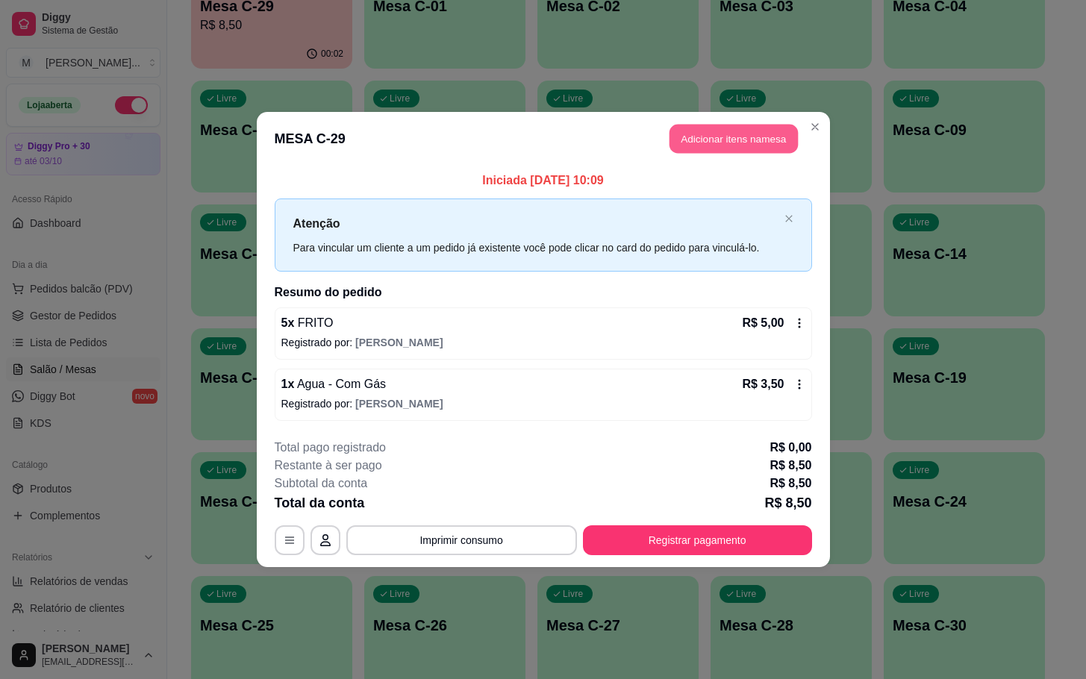
click at [699, 137] on button "Adicionar itens na mesa" at bounding box center [734, 139] width 128 height 29
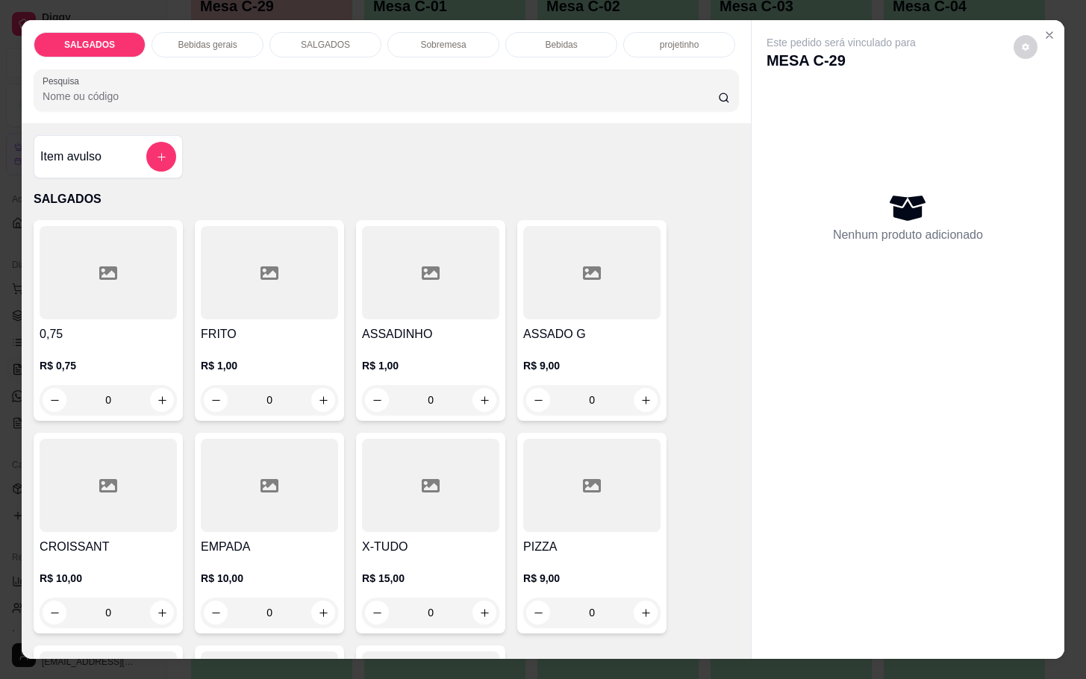
drag, startPoint x: 301, startPoint y: 394, endPoint x: 116, endPoint y: 390, distance: 184.5
click at [105, 426] on div "0,75 R$ 0,75 0 FRITO R$ 1,00 0 ASSADINHO R$ 1,00 0 ASSADO G R$ 9,00 0 CROISSANT…" at bounding box center [387, 533] width 706 height 626
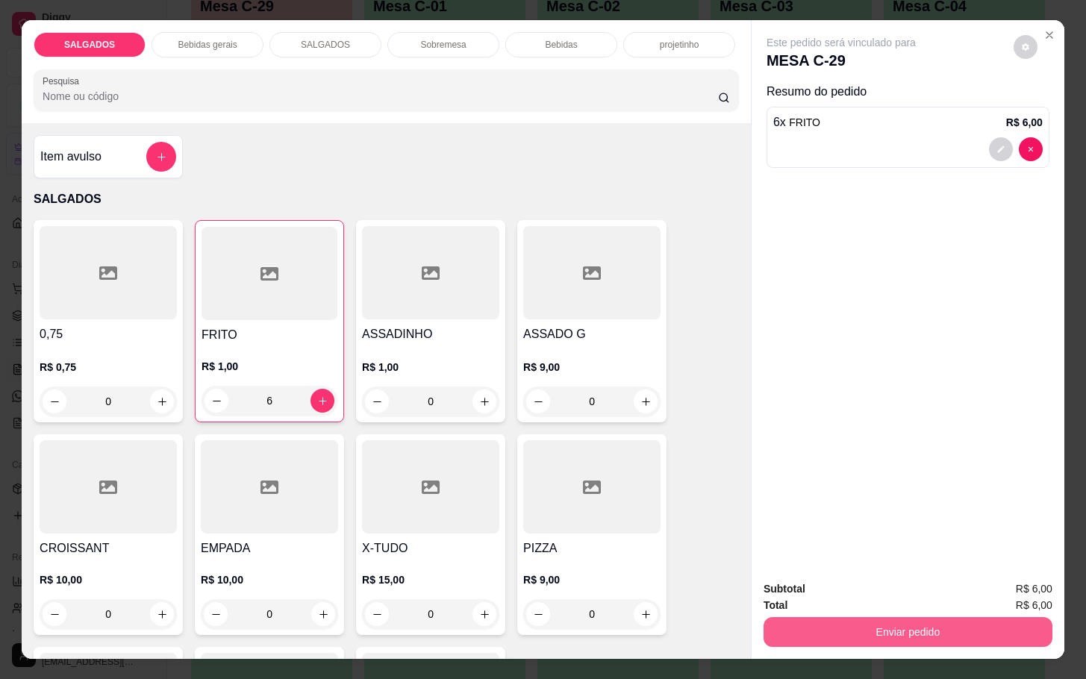
type input "6"
click at [834, 632] on button "Enviar pedido" at bounding box center [908, 632] width 289 height 30
click at [838, 594] on button "Não registrar e enviar pedido" at bounding box center [856, 587] width 155 height 28
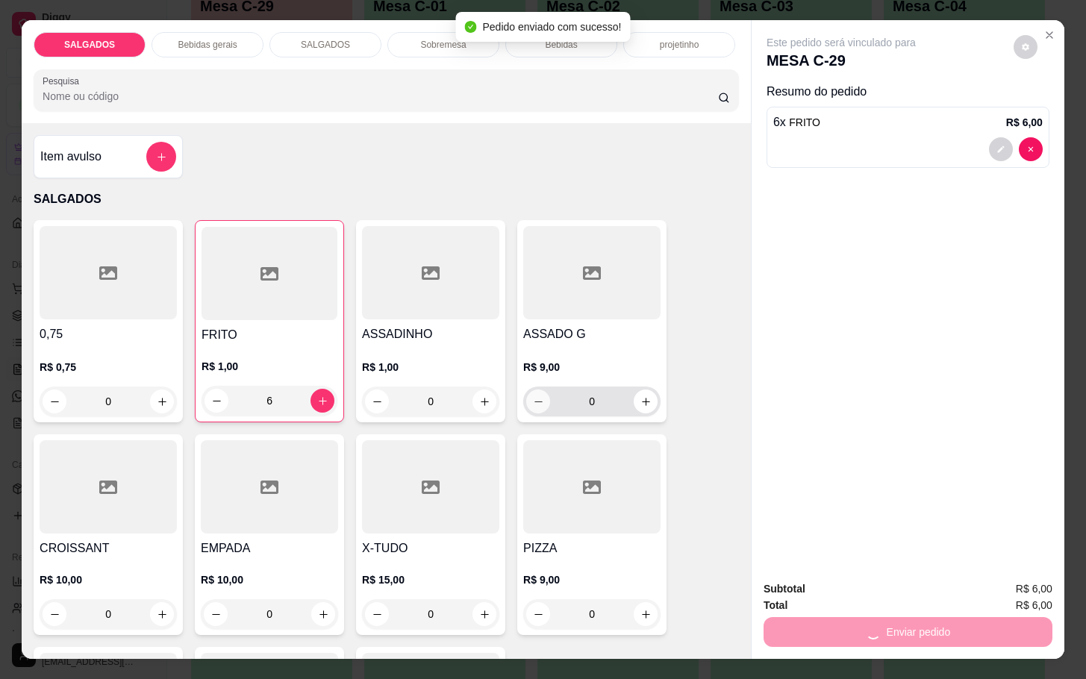
scroll to position [448, 0]
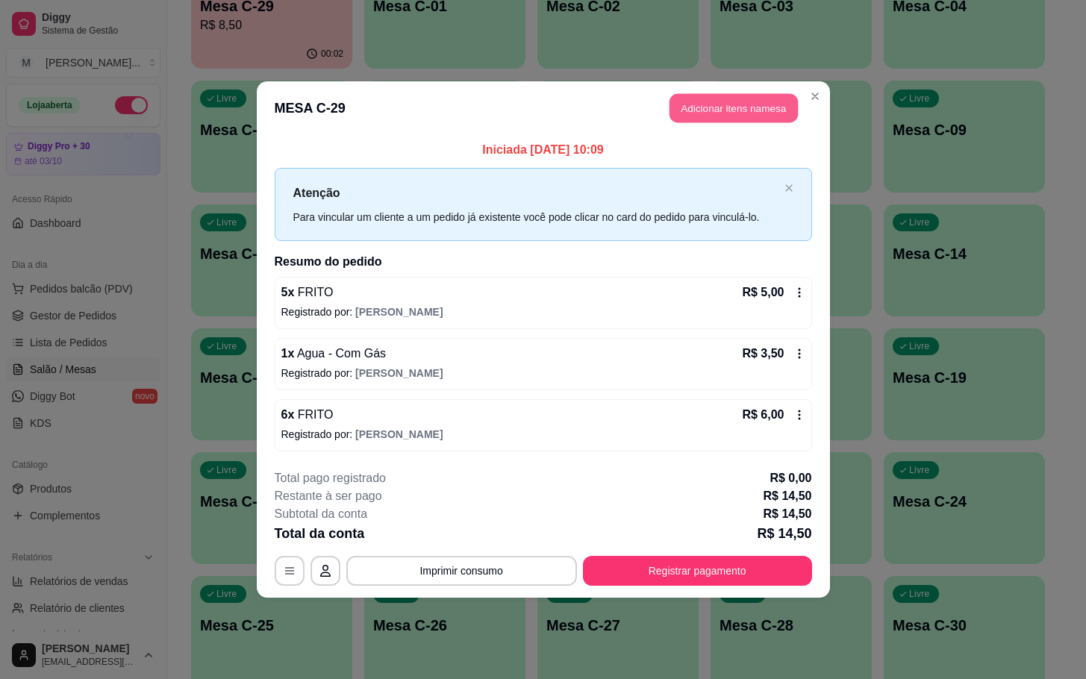
click at [699, 110] on button "Adicionar itens na mesa" at bounding box center [734, 108] width 128 height 29
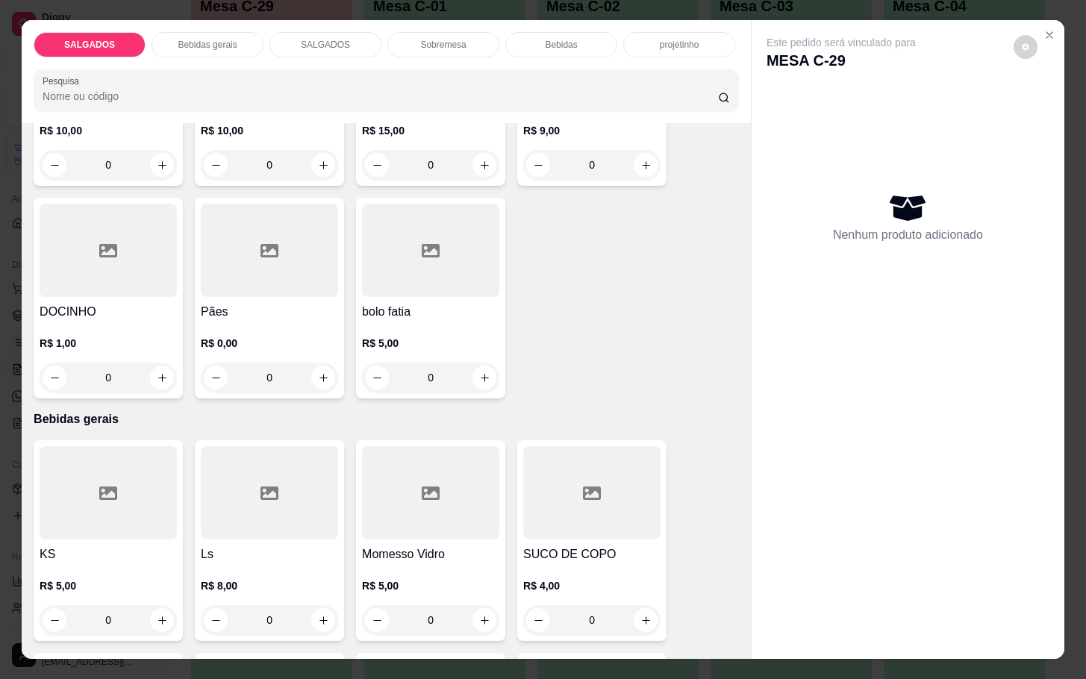
scroll to position [560, 0]
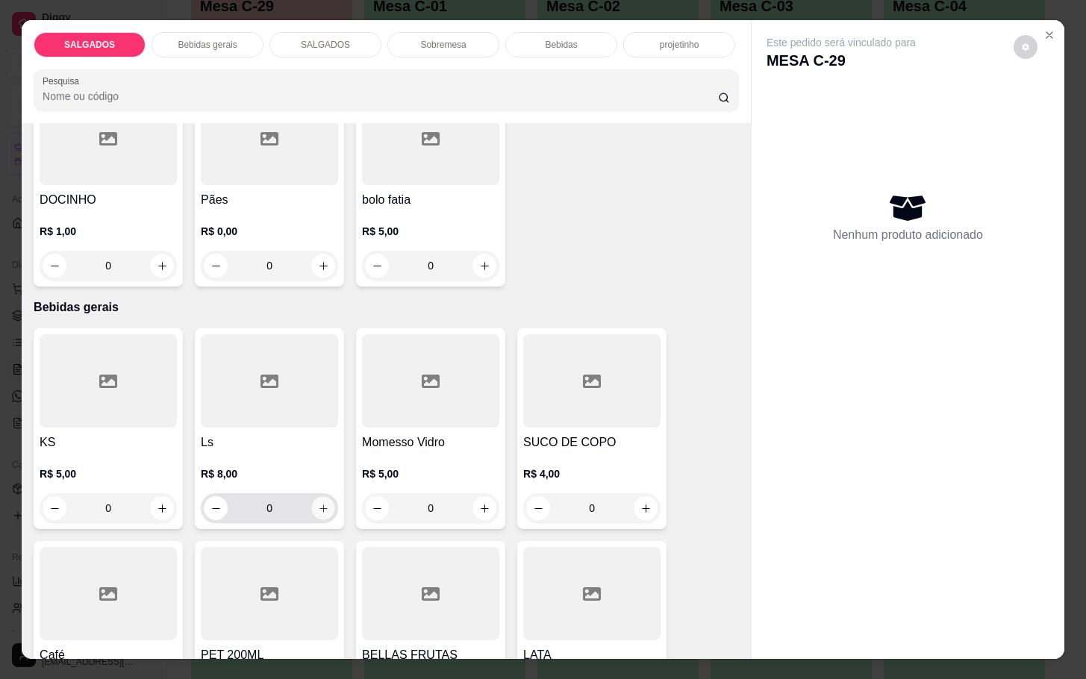
click at [318, 503] on icon "increase-product-quantity" at bounding box center [323, 508] width 11 height 11
type input "1"
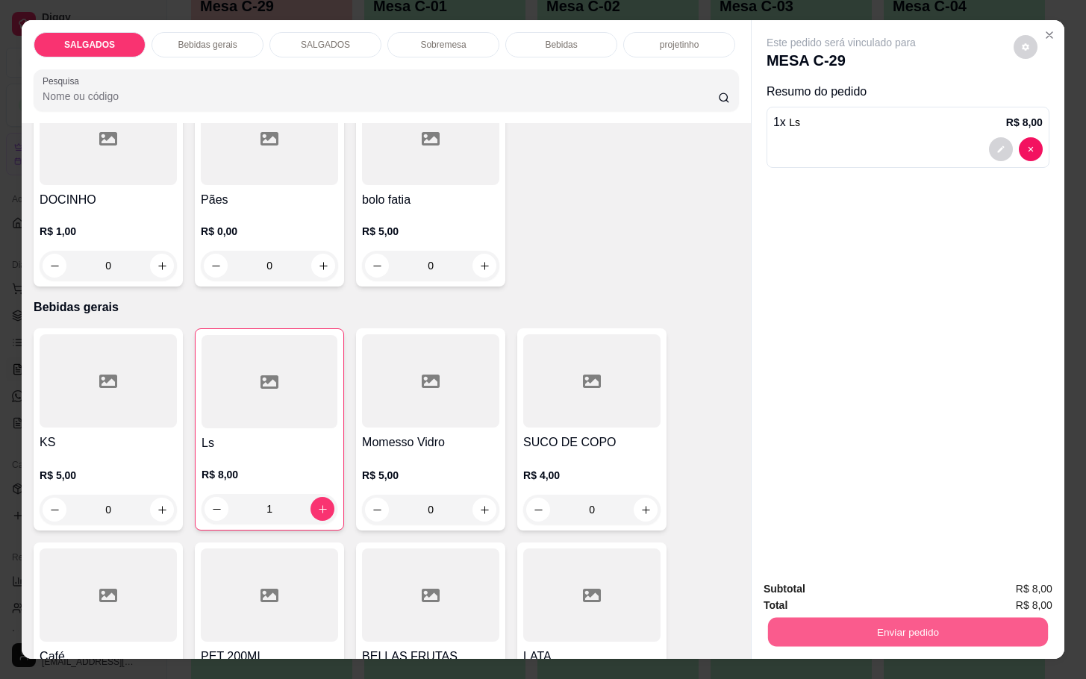
click at [867, 620] on button "Enviar pedido" at bounding box center [908, 631] width 280 height 29
click at [874, 585] on button "Não registrar e enviar pedido" at bounding box center [856, 587] width 155 height 28
